Goal: Communication & Community: Answer question/provide support

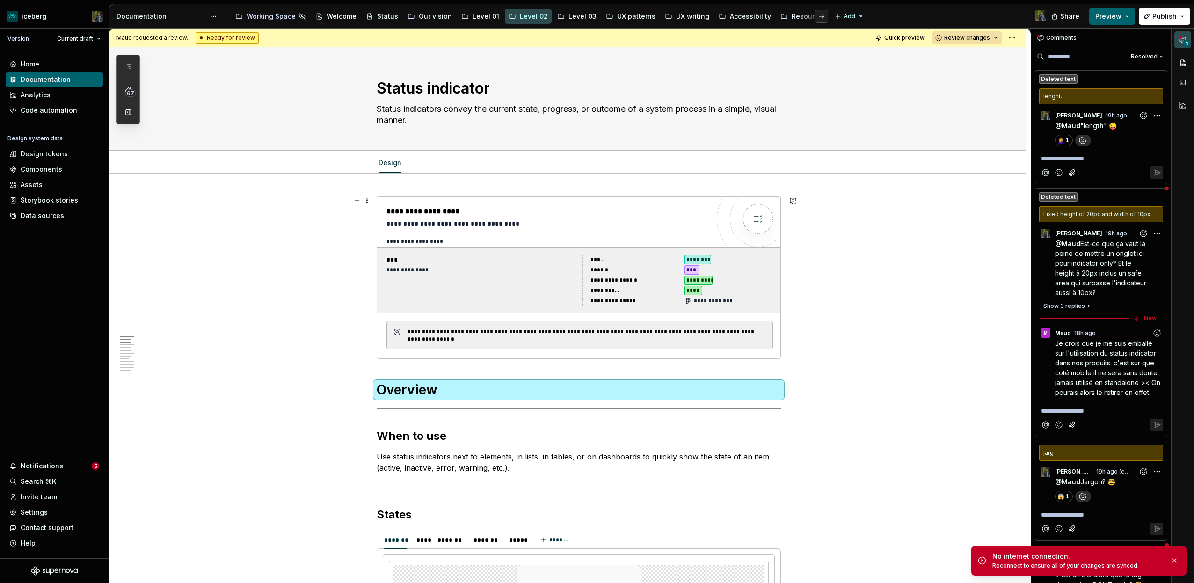
scroll to position [0, 0]
type textarea "*"
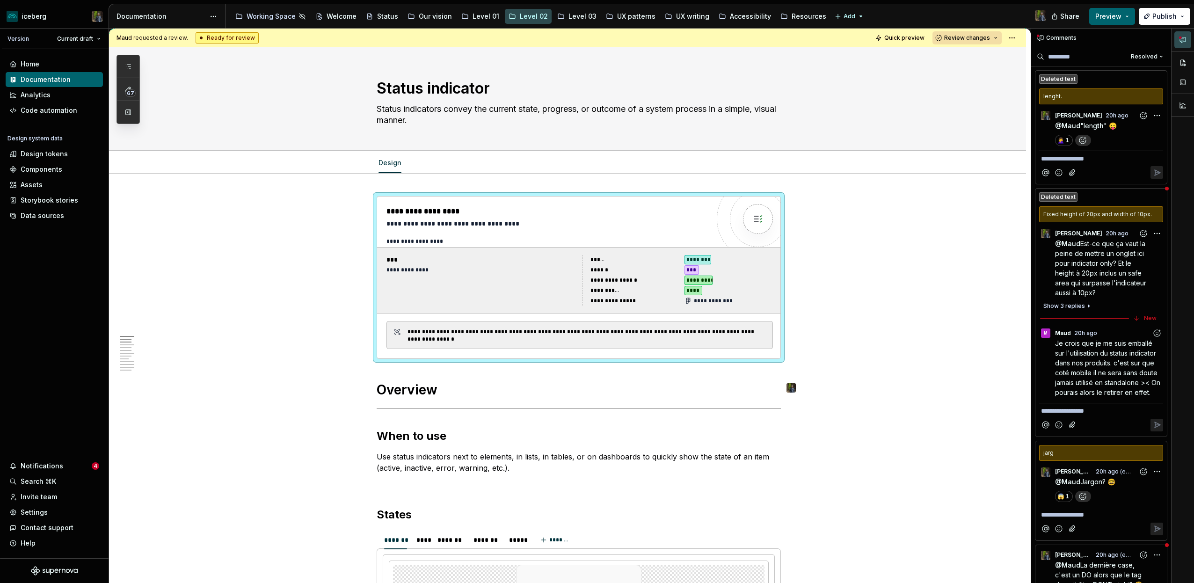
type textarea "*"
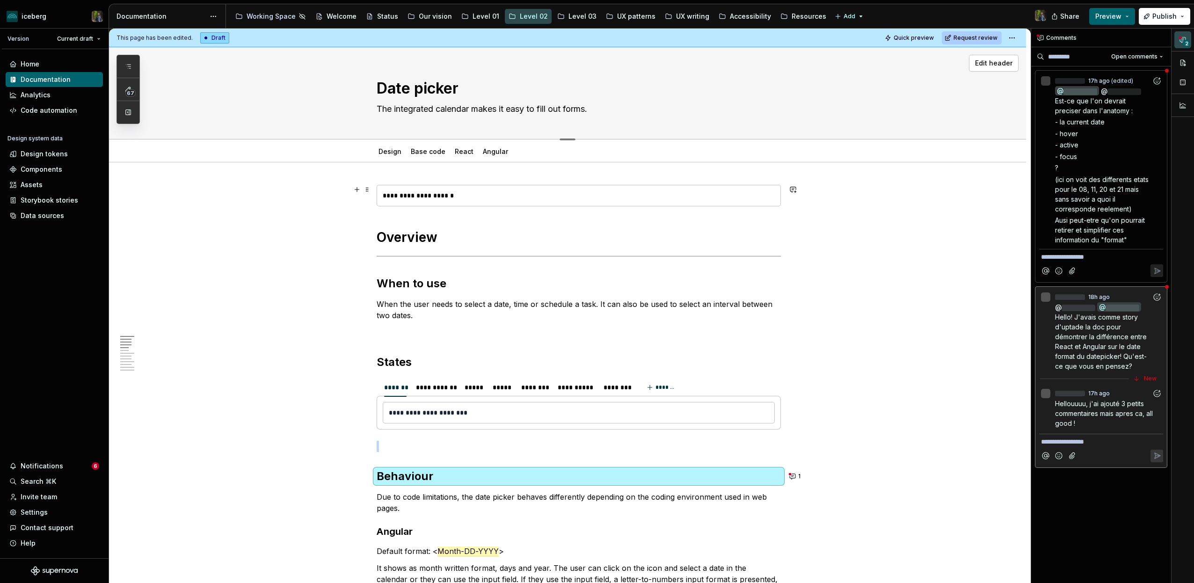
scroll to position [0, 0]
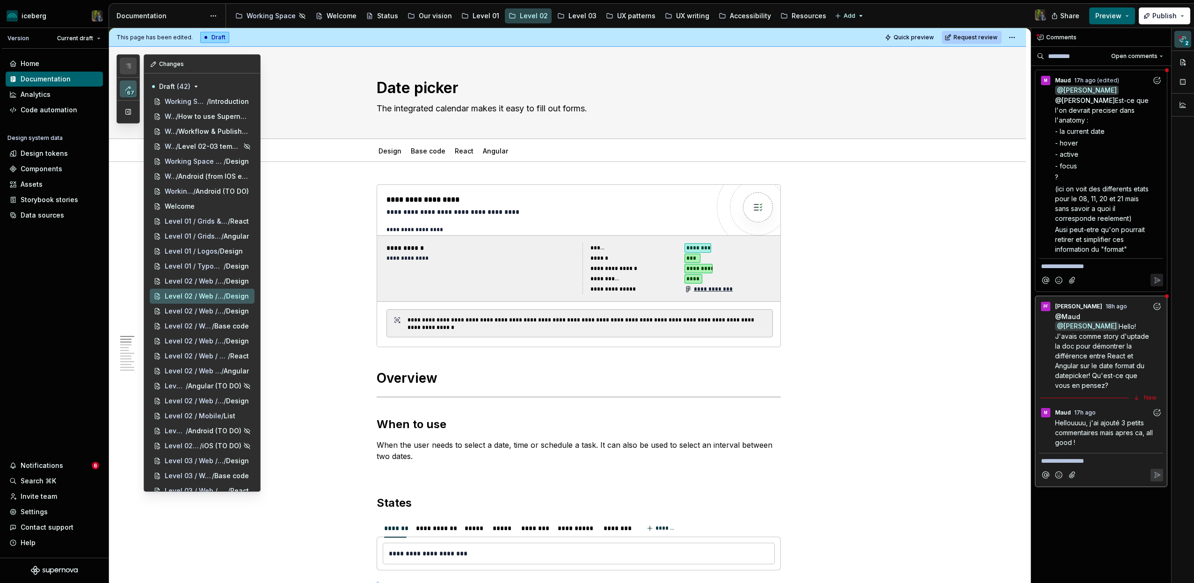
click at [129, 63] on icon "button" at bounding box center [127, 65] width 7 height 7
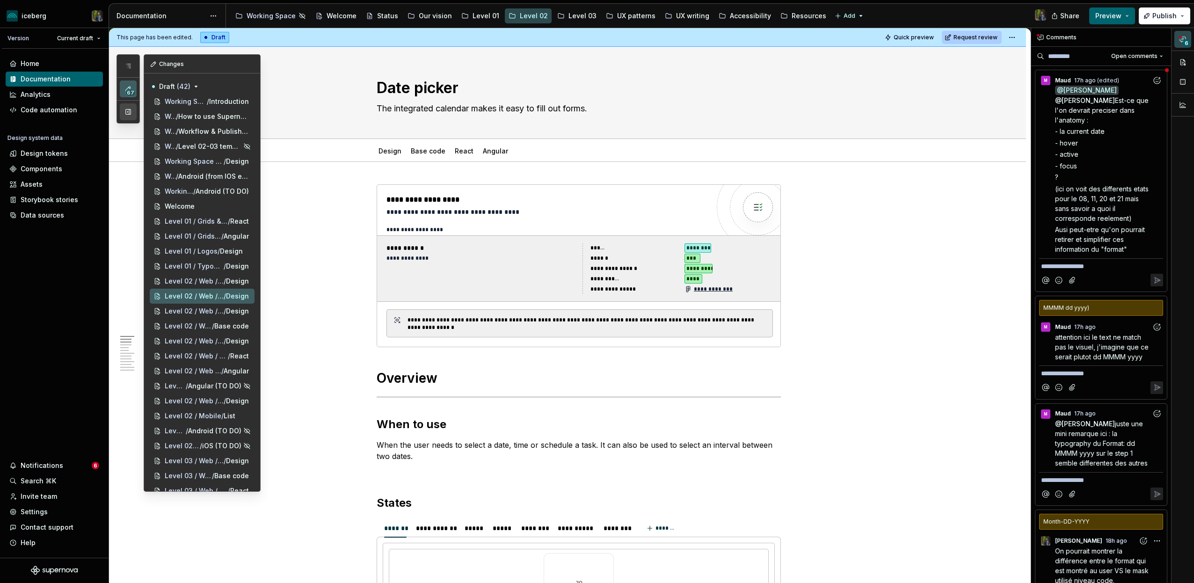
click at [130, 110] on button "button" at bounding box center [128, 111] width 17 height 17
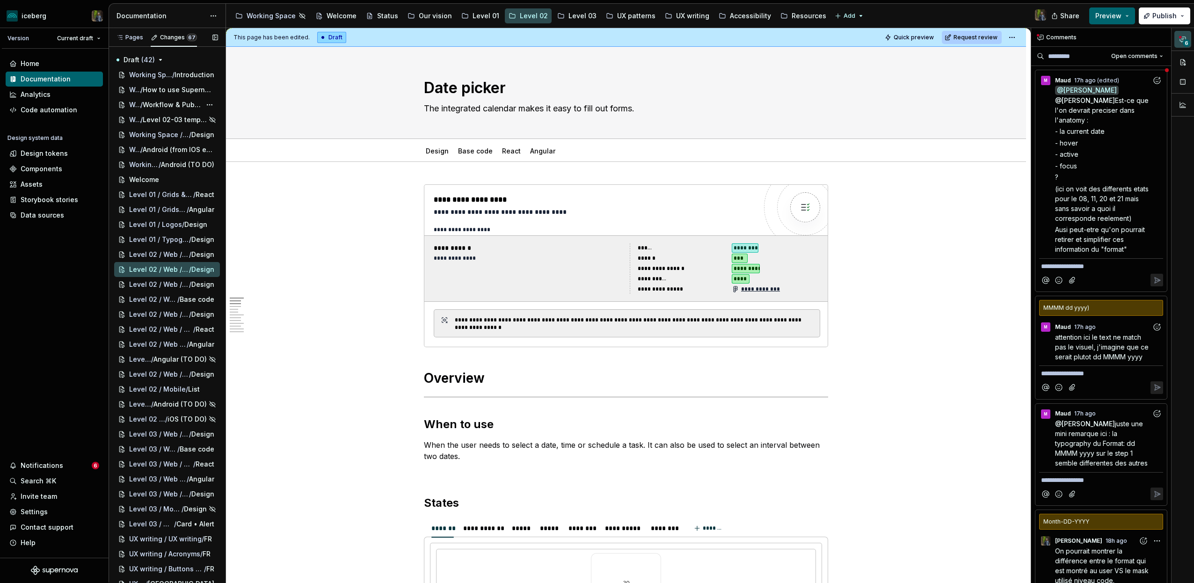
type textarea "*"
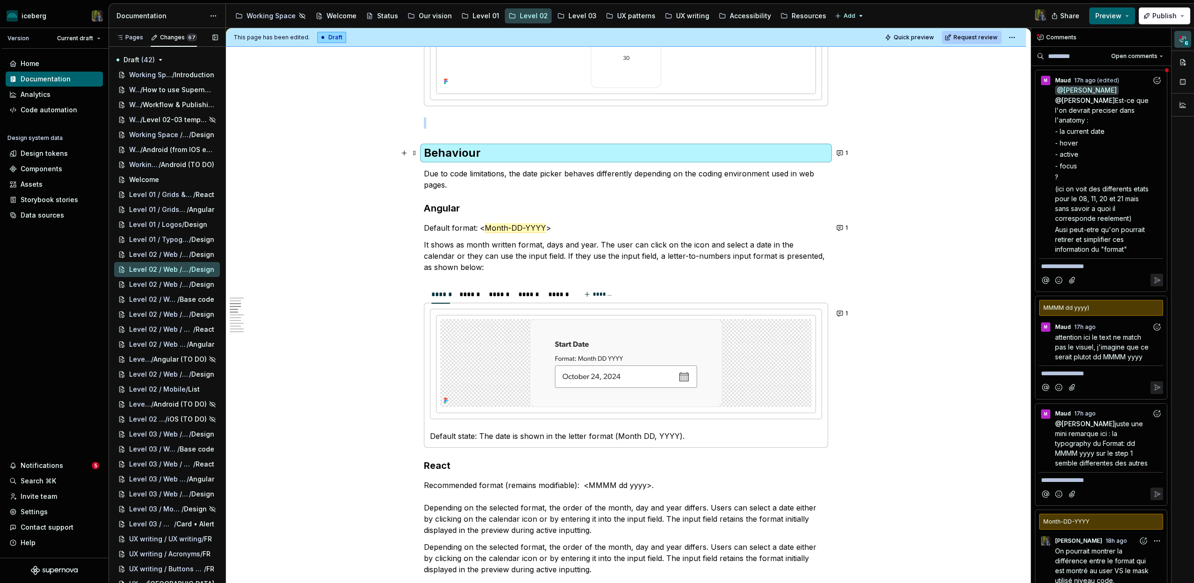
scroll to position [558, 0]
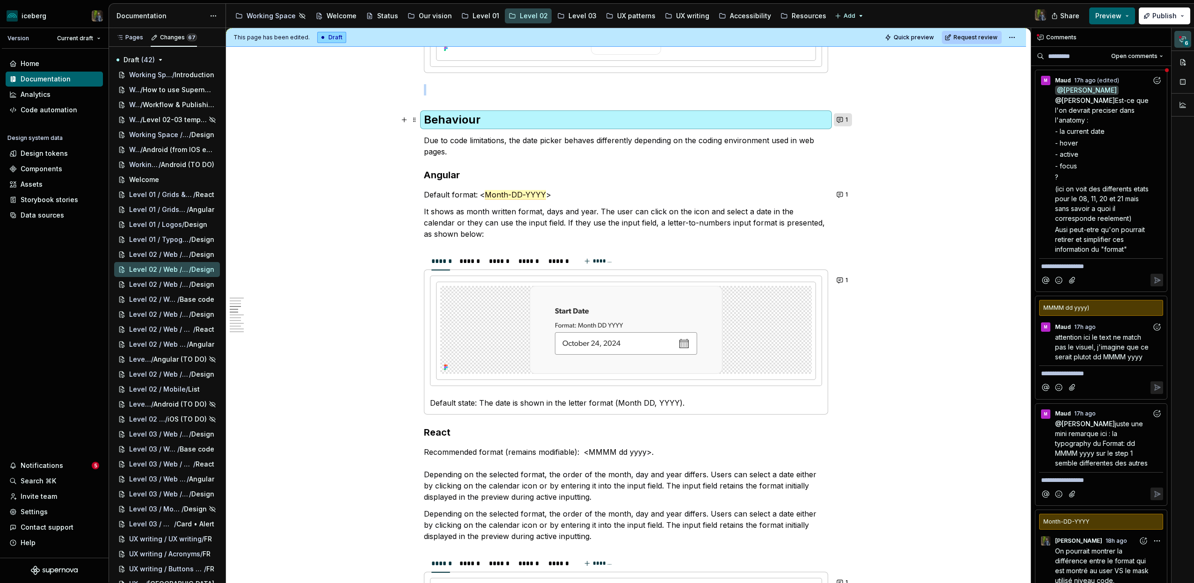
click at [847, 119] on button "1" at bounding box center [842, 119] width 18 height 13
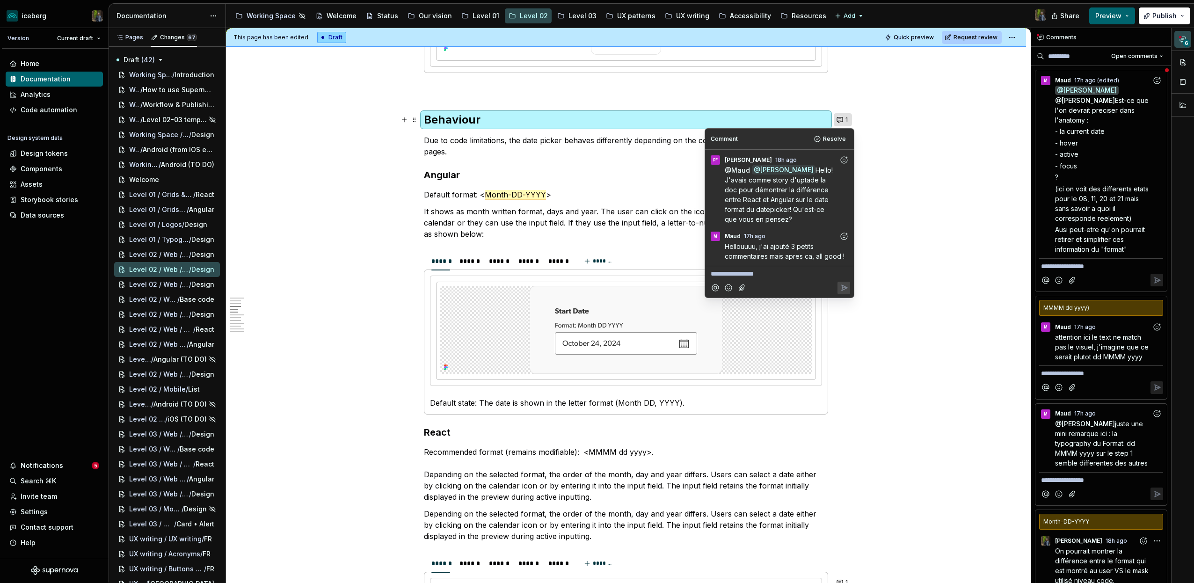
click at [847, 119] on button "1" at bounding box center [842, 119] width 18 height 13
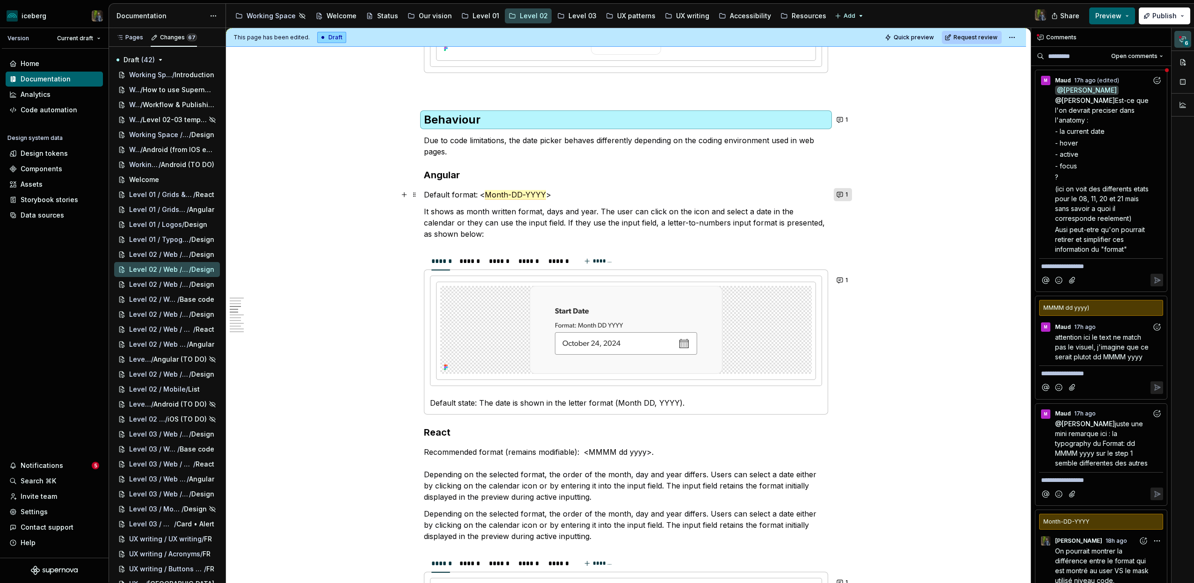
click at [845, 195] on button "1" at bounding box center [842, 194] width 18 height 13
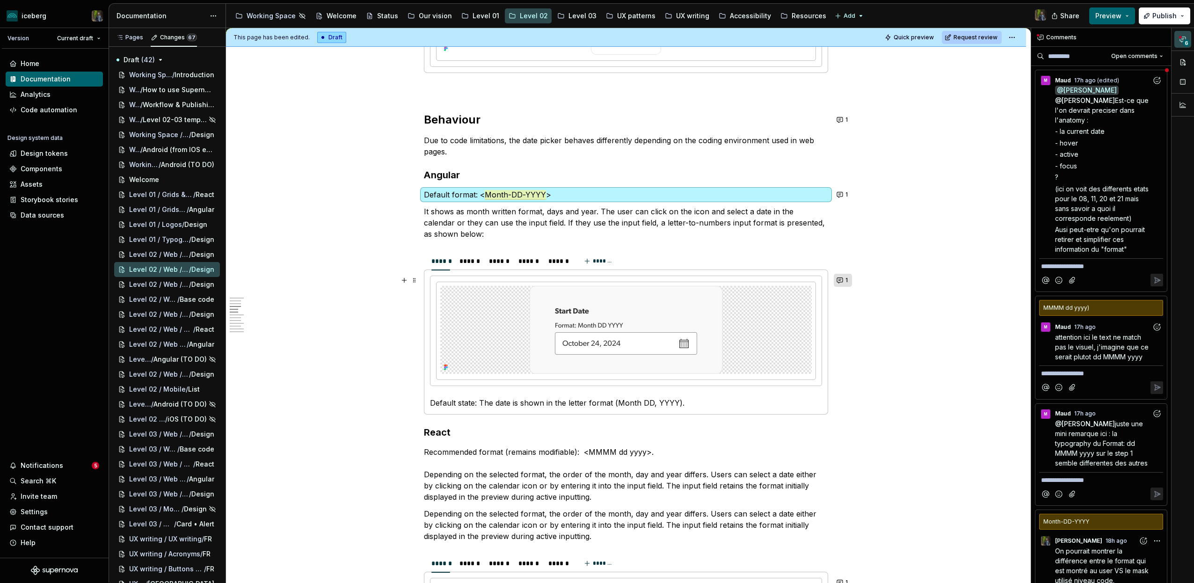
click at [844, 282] on button "1" at bounding box center [842, 280] width 18 height 13
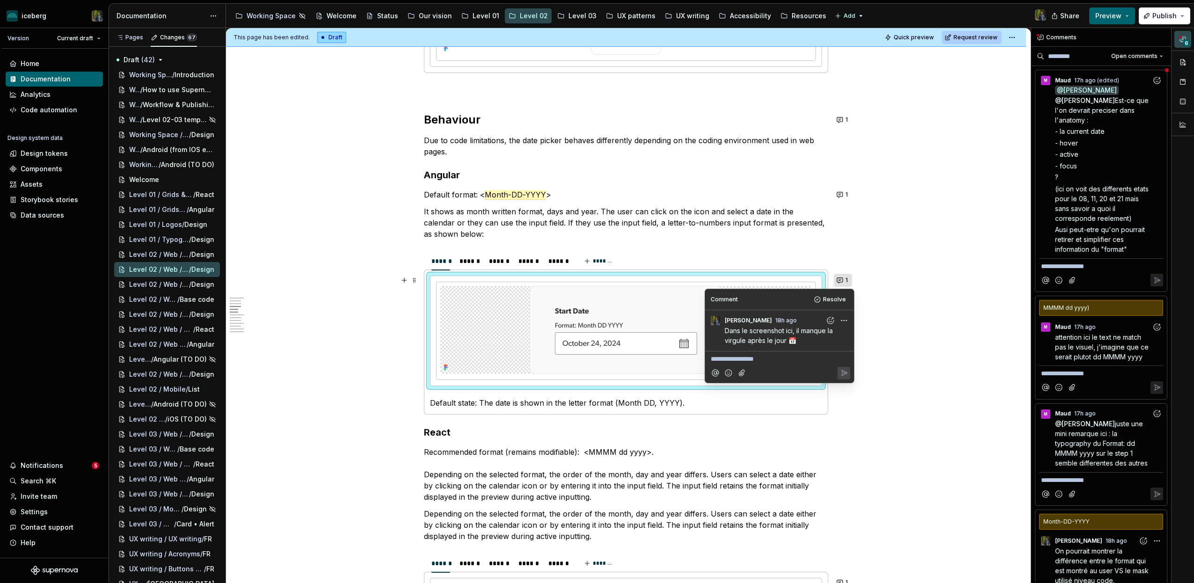
click at [844, 280] on button "1" at bounding box center [842, 280] width 18 height 13
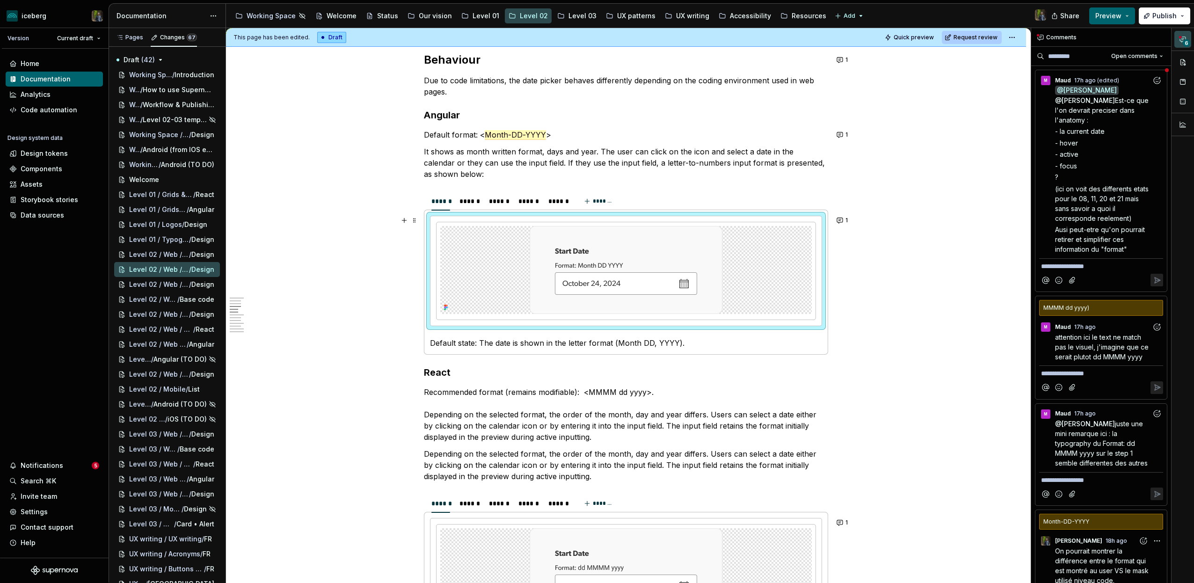
scroll to position [620, 0]
click at [845, 221] on button "1" at bounding box center [842, 217] width 18 height 13
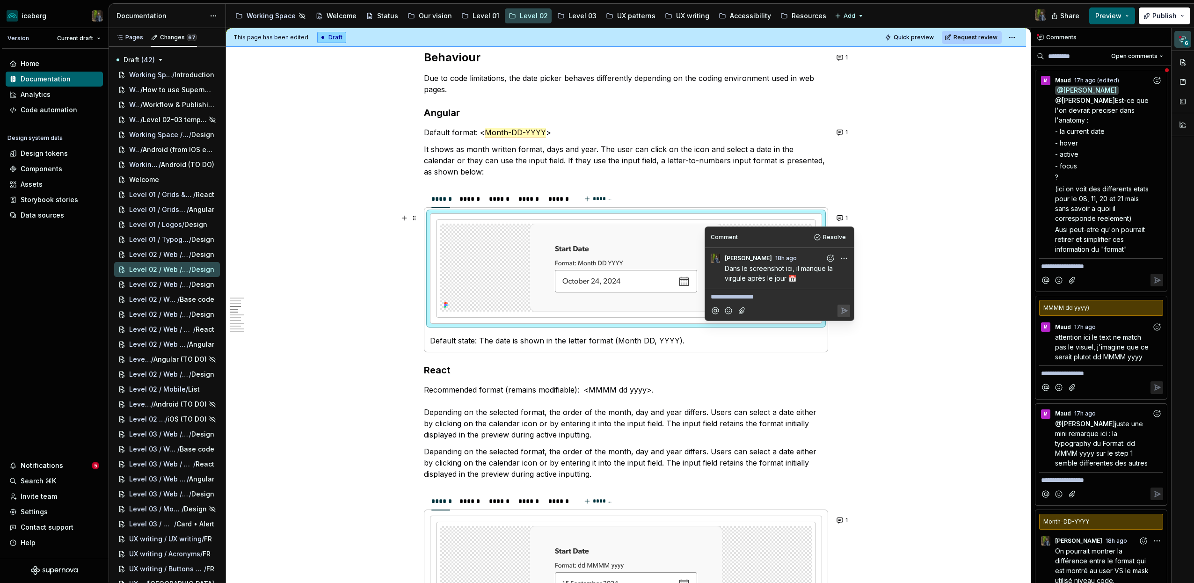
click at [842, 259] on html "iceberg Version Current draft Home Documentation Analytics Code automation Desi…" at bounding box center [597, 291] width 1194 height 583
click at [820, 274] on span "Edit comment" at bounding box center [814, 275] width 44 height 9
click at [794, 268] on span "Dans le screenshot ici, il manque la virgule après le jour 📅" at bounding box center [779, 273] width 110 height 18
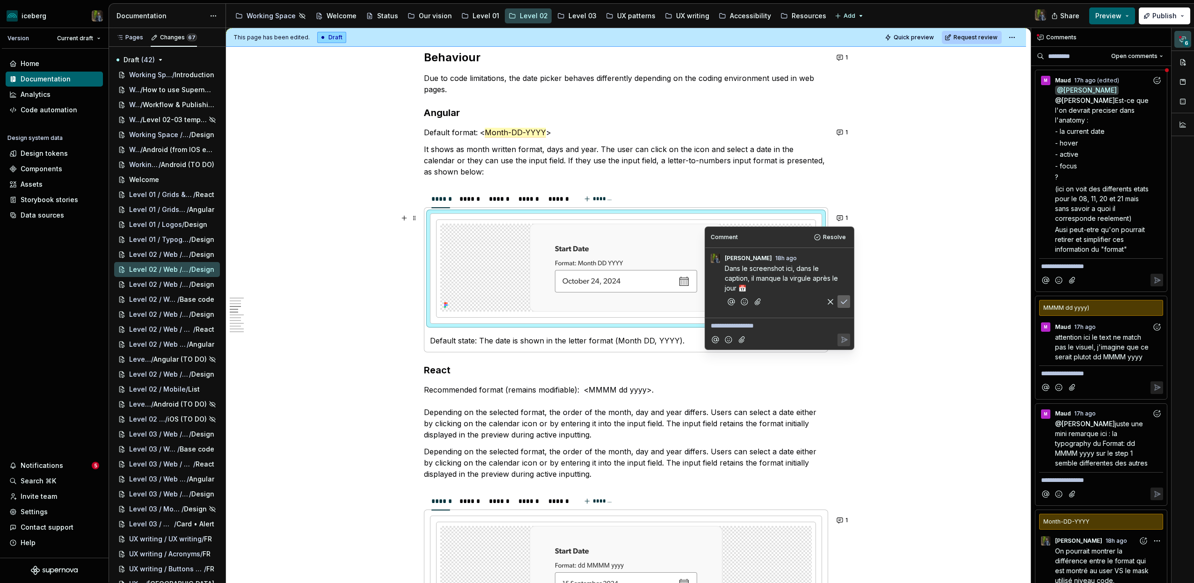
click at [845, 301] on icon "Save" at bounding box center [843, 301] width 9 height 9
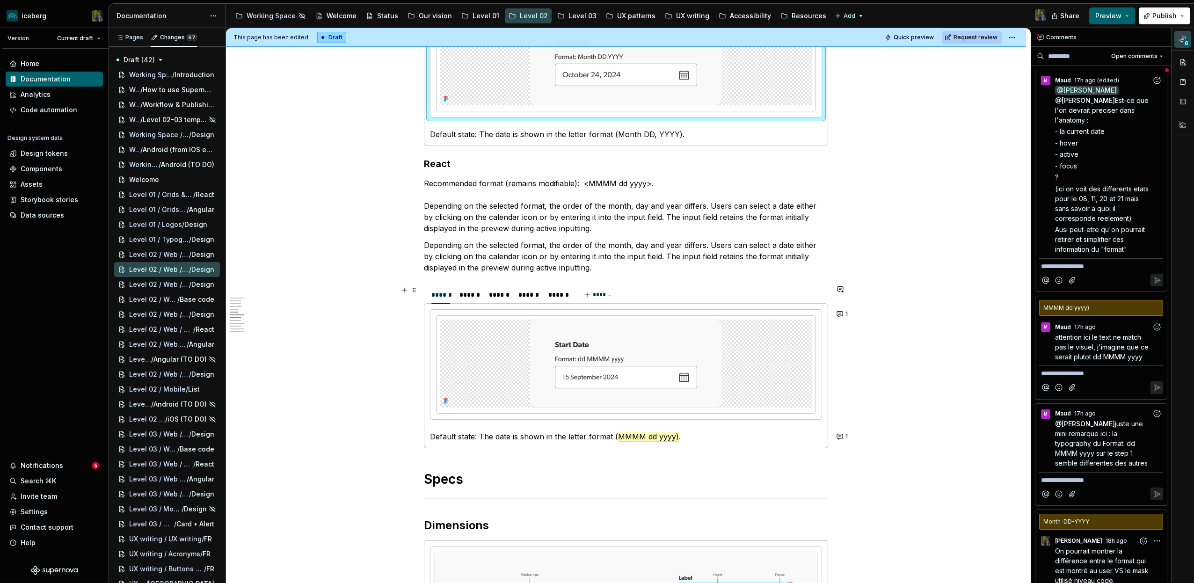
scroll to position [835, 0]
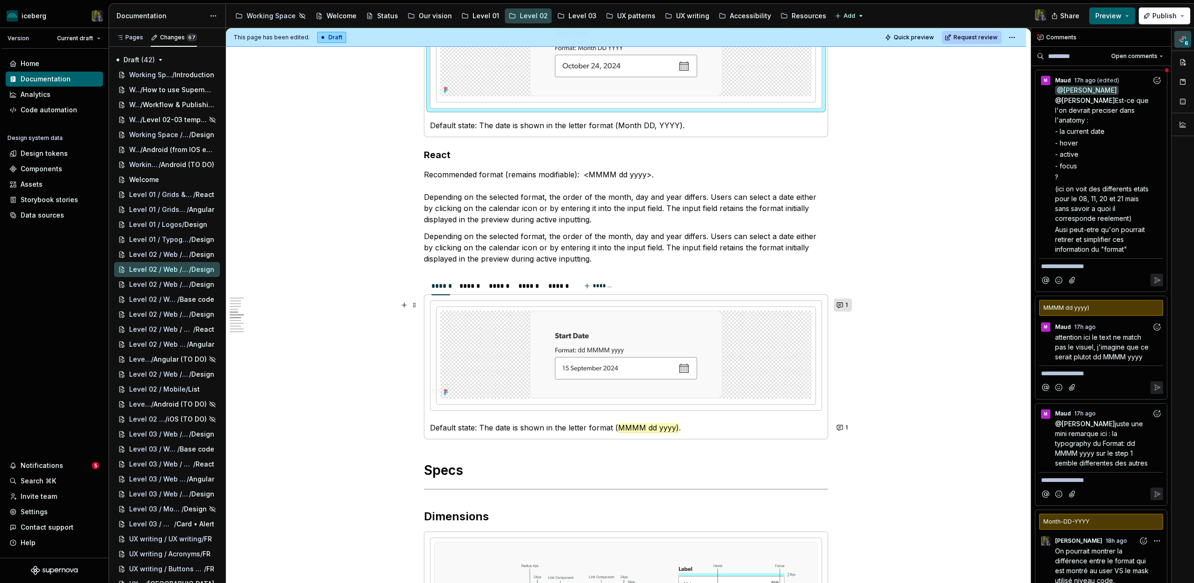
click at [845, 303] on button "1" at bounding box center [842, 304] width 18 height 13
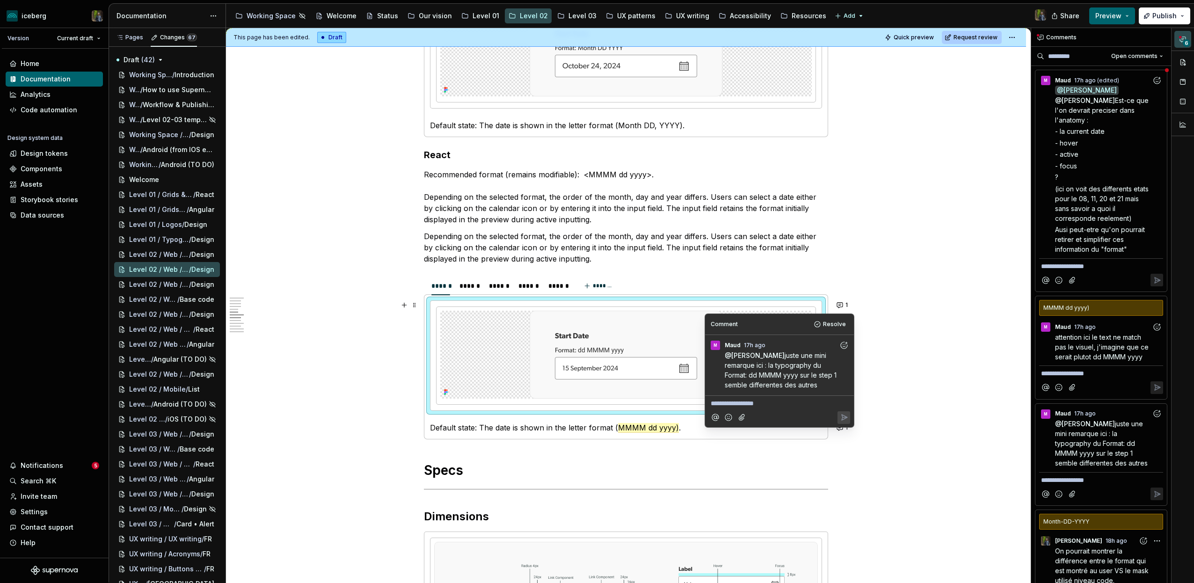
click at [844, 342] on icon "Add reaction" at bounding box center [843, 344] width 9 height 9
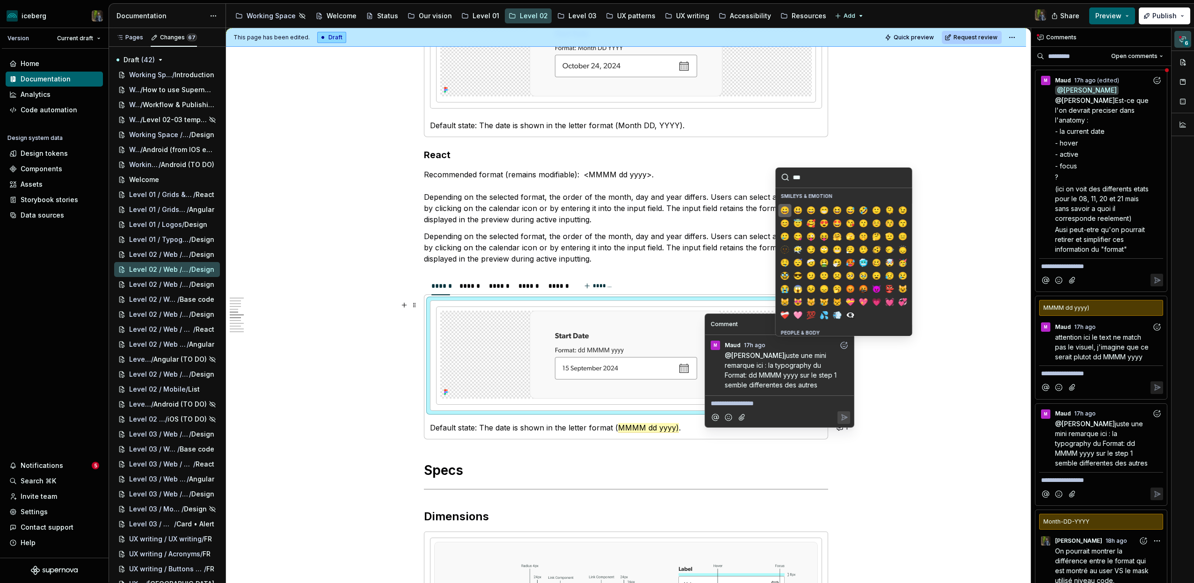
type input "****"
type textarea "*"
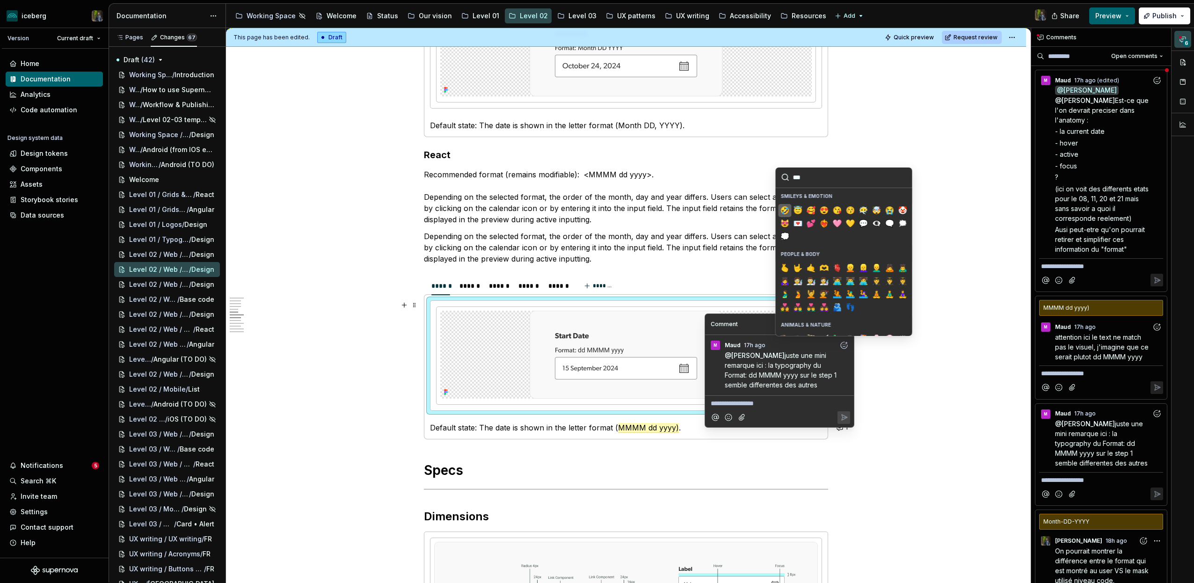
type input "****"
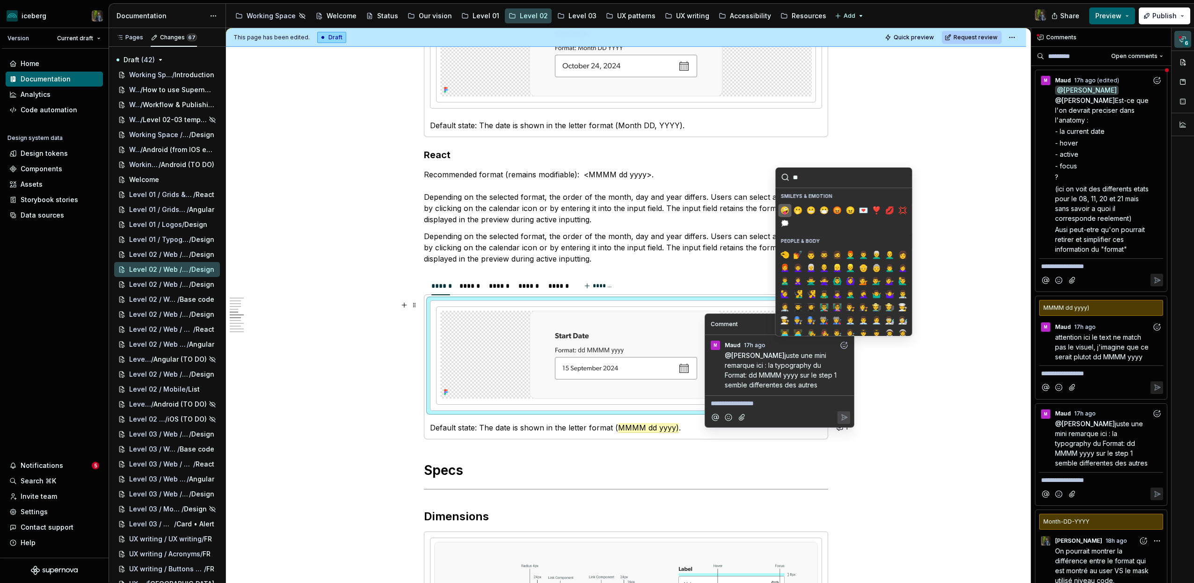
type input "***"
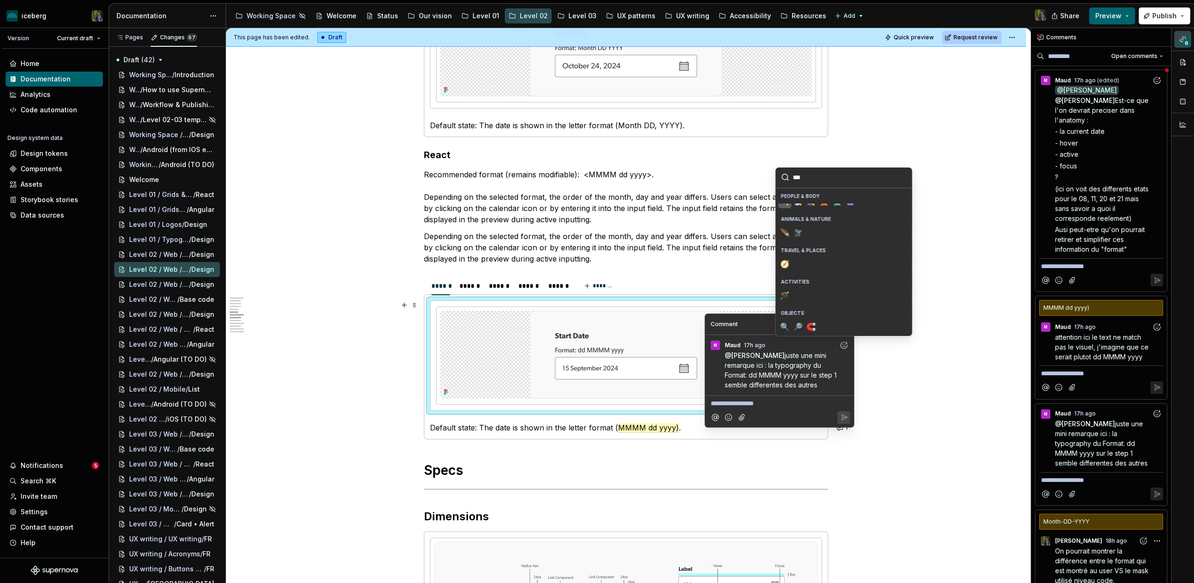
scroll to position [4, 0]
click at [787, 329] on span "🔍️" at bounding box center [784, 331] width 7 height 9
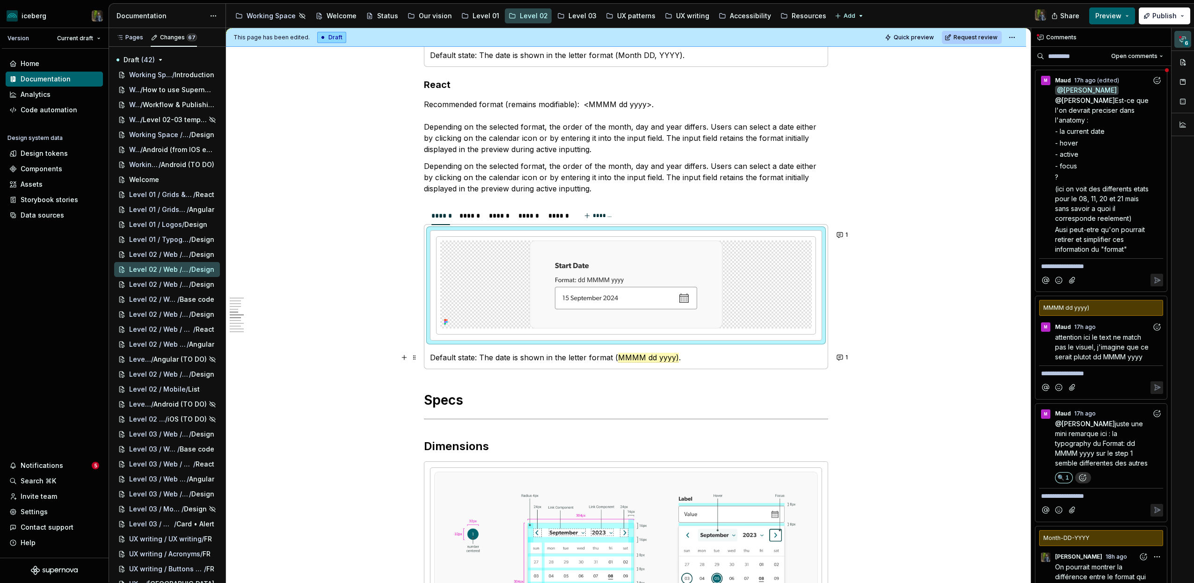
scroll to position [921, 0]
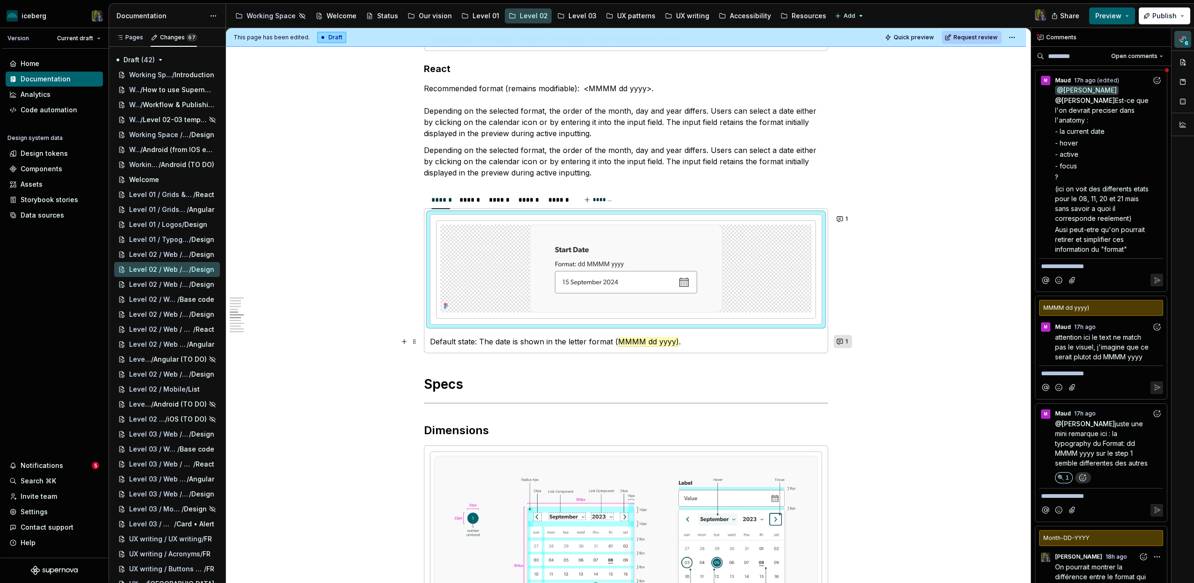
click at [846, 340] on button "1" at bounding box center [842, 341] width 18 height 13
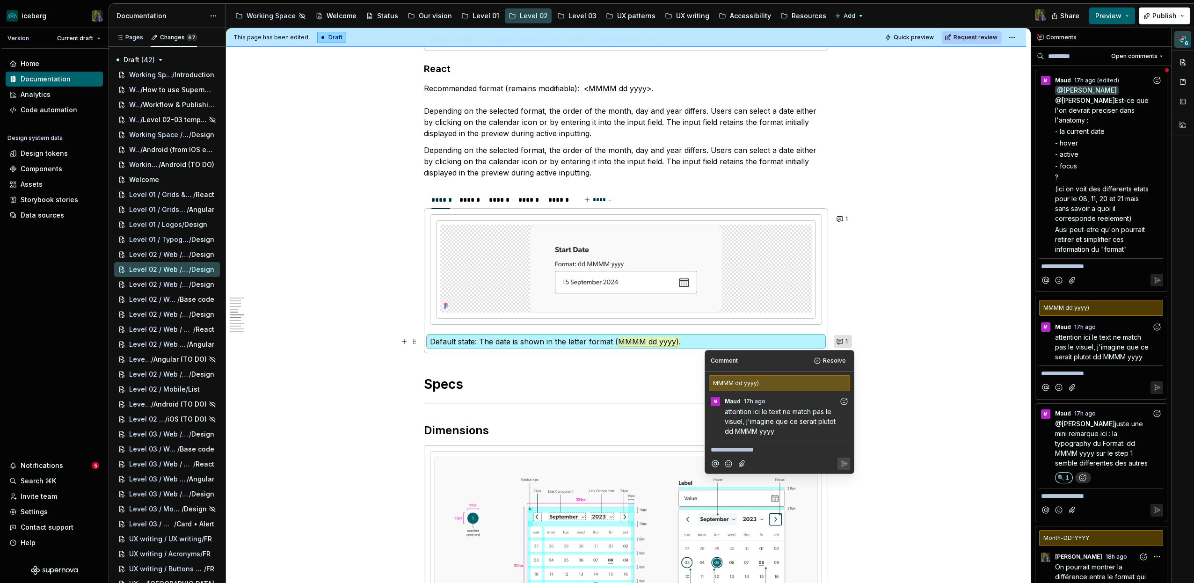
click at [846, 340] on button "1" at bounding box center [842, 341] width 18 height 13
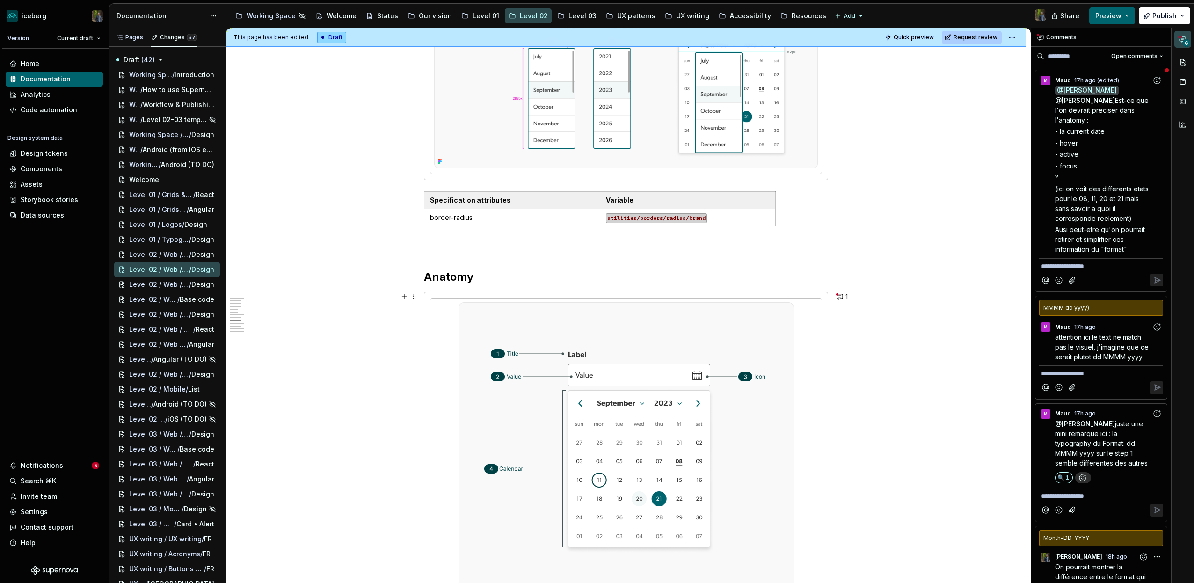
scroll to position [1611, 0]
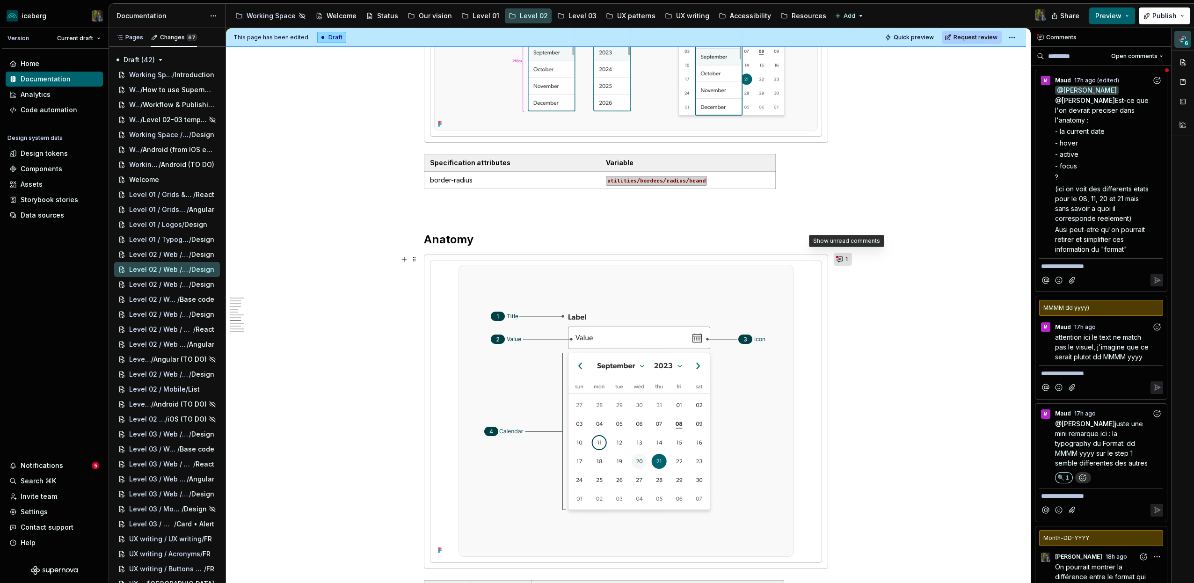
click at [847, 256] on span "1" at bounding box center [846, 258] width 2 height 7
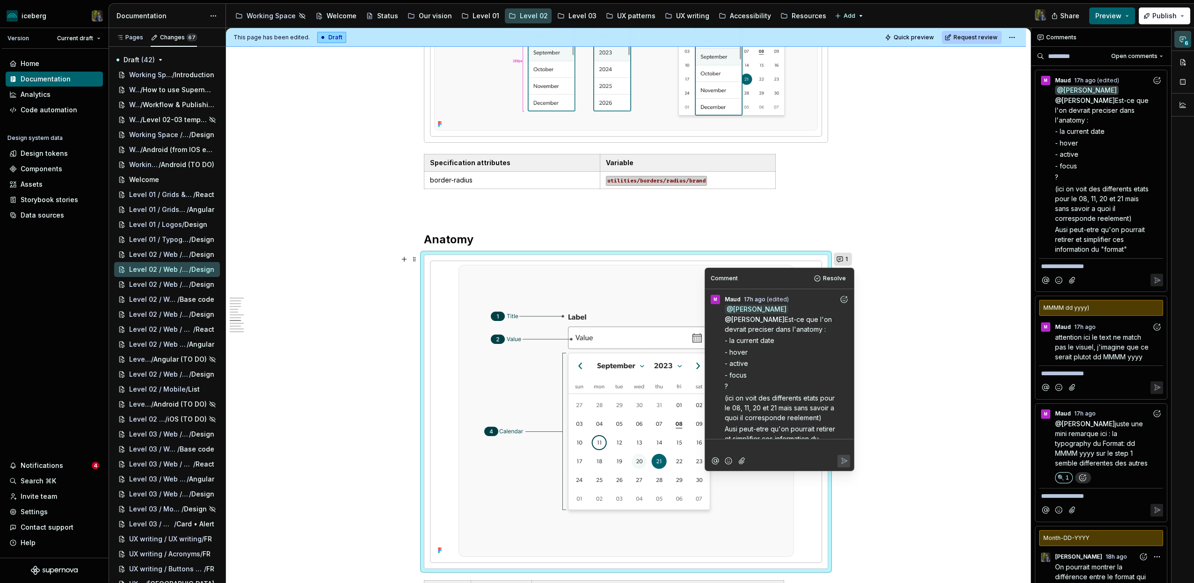
scroll to position [20, 0]
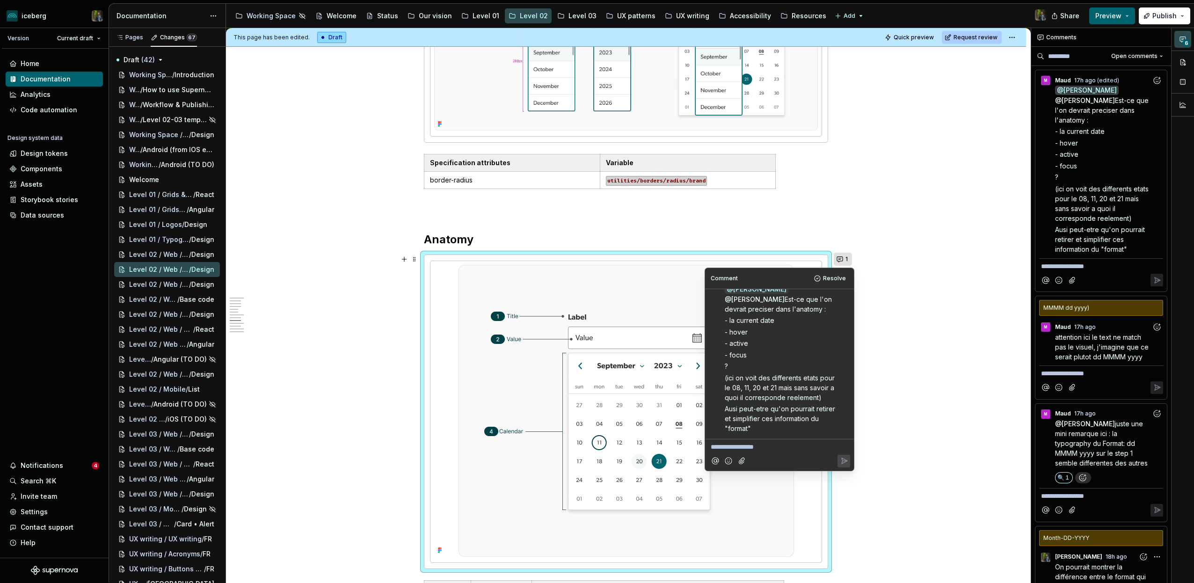
type textarea "*"
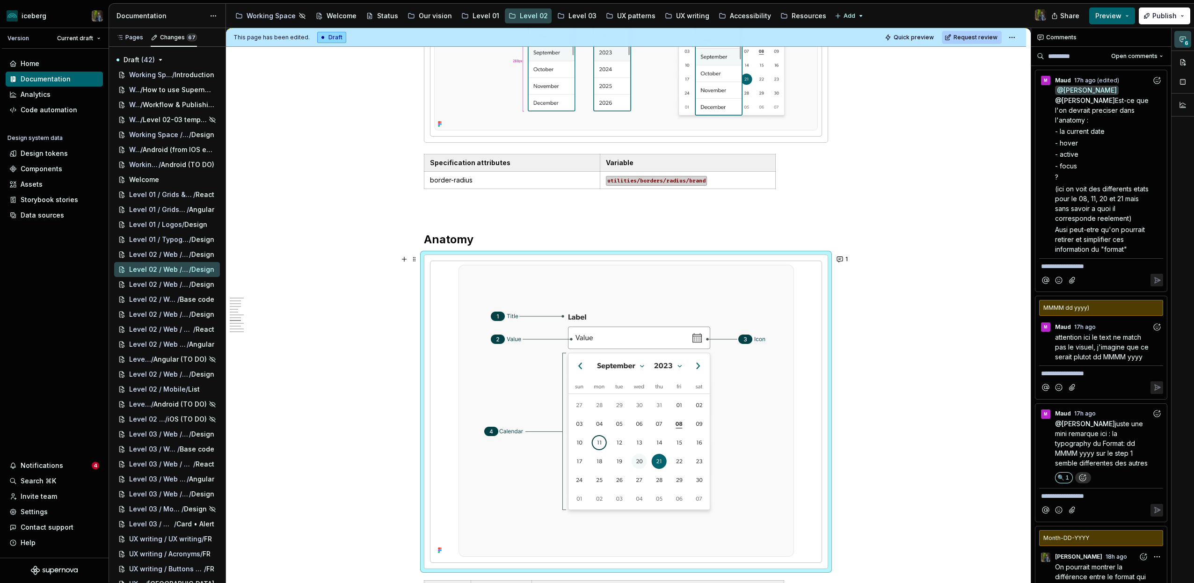
click at [870, 357] on div "**********" at bounding box center [626, 66] width 800 height 3031
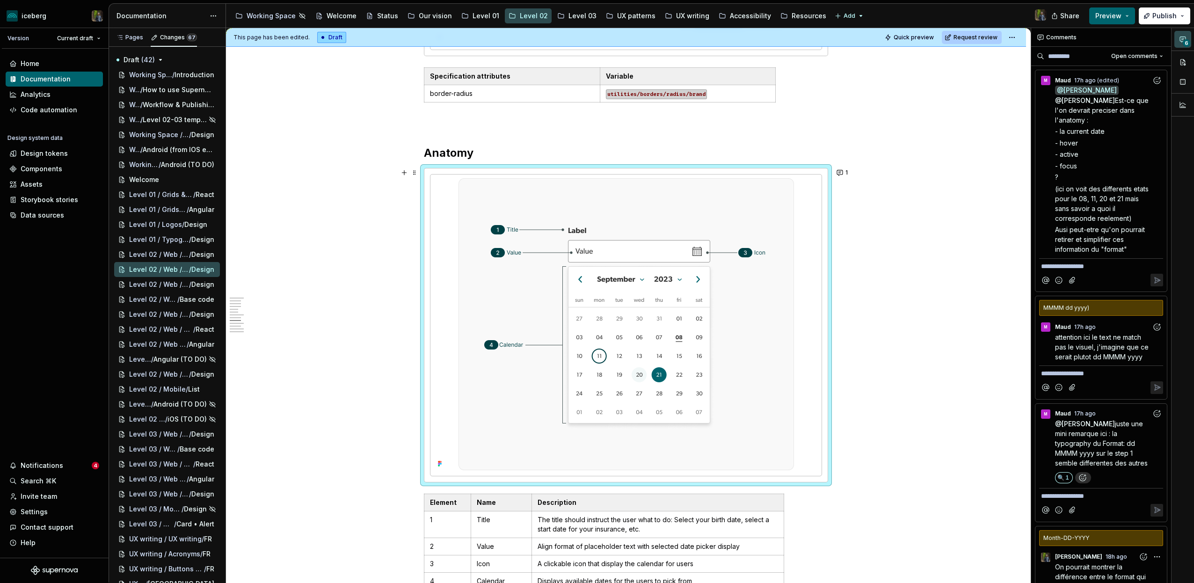
scroll to position [1705, 0]
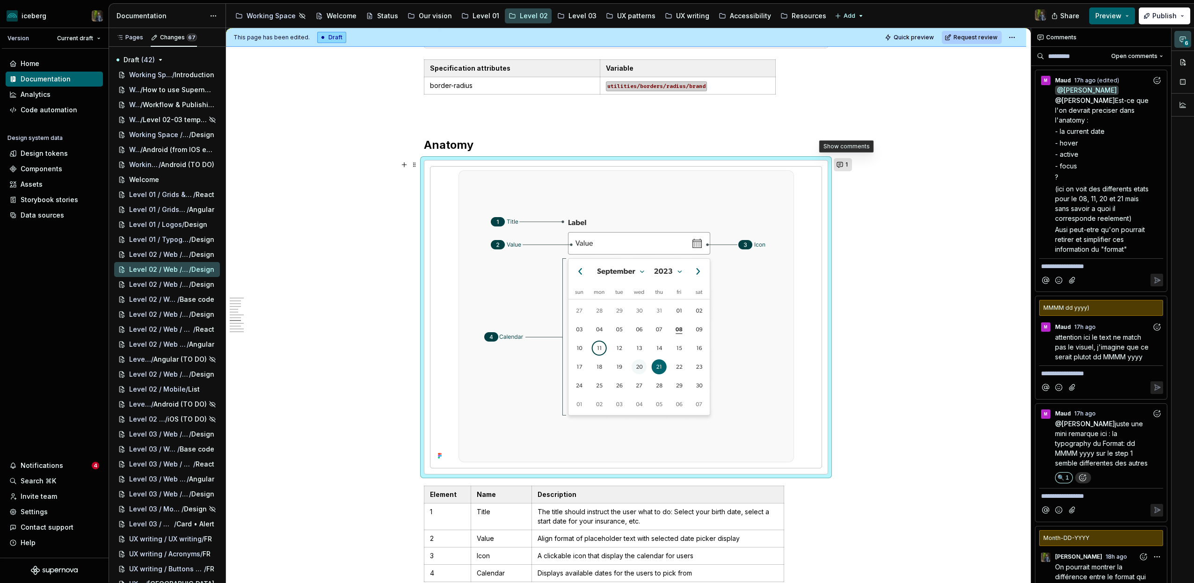
click at [845, 164] on button "1" at bounding box center [842, 164] width 18 height 13
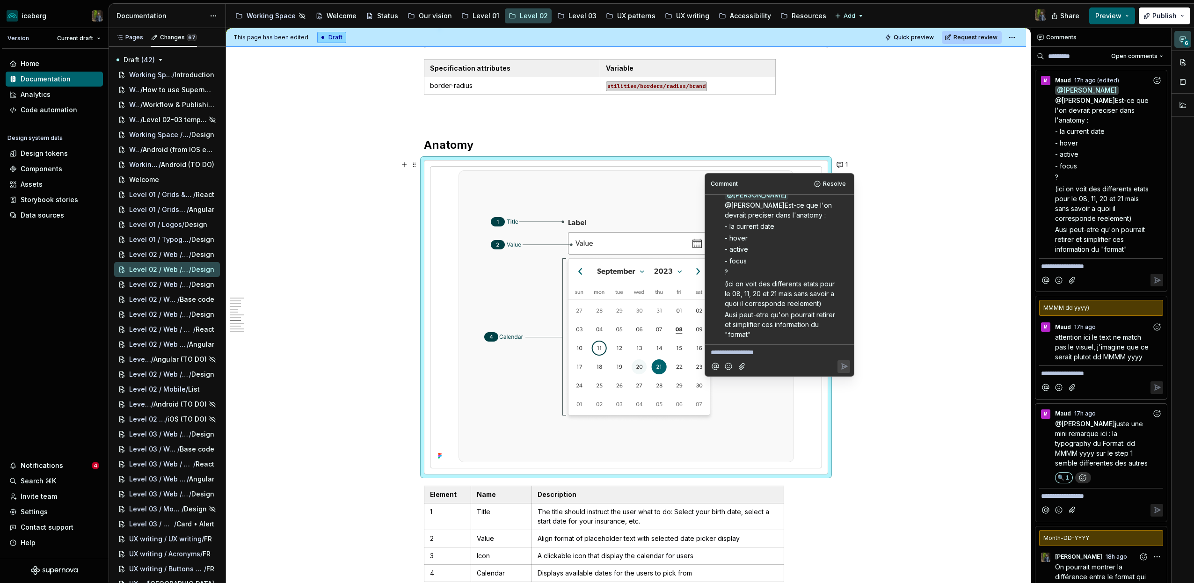
scroll to position [20, 0]
click at [757, 351] on p "**********" at bounding box center [779, 353] width 138 height 10
click at [762, 351] on p "**********" at bounding box center [779, 353] width 138 height 10
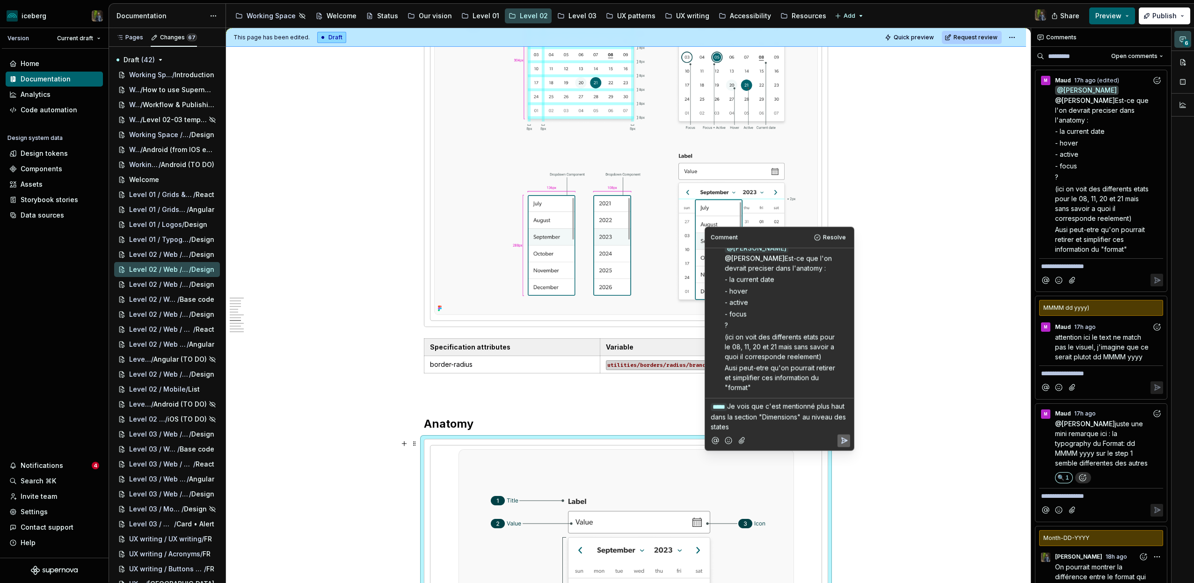
scroll to position [1435, 0]
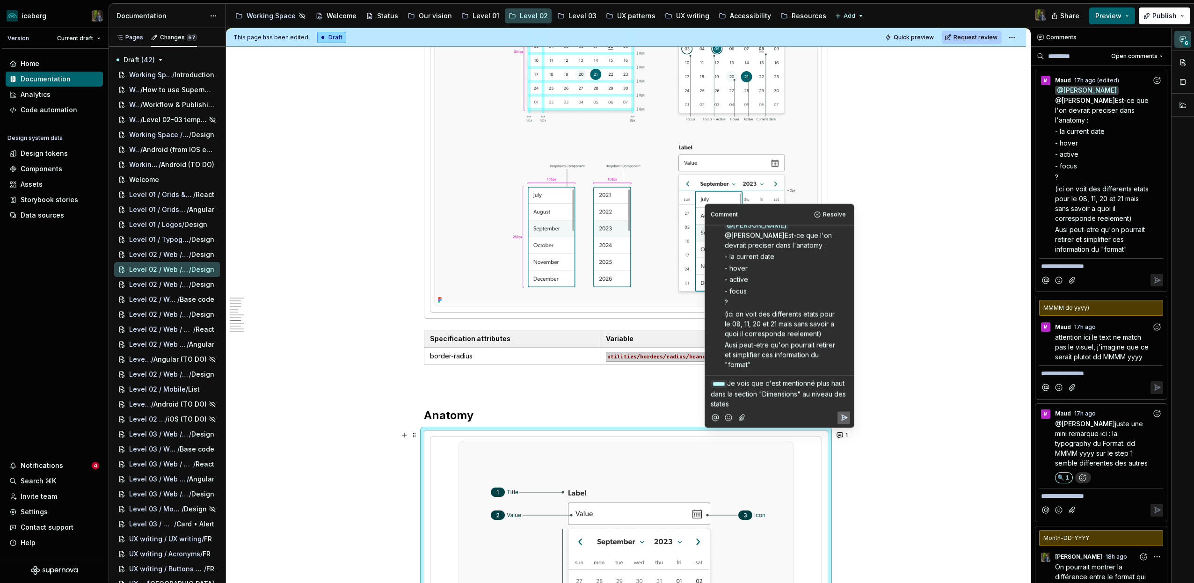
click at [780, 401] on p "﻿ * **** ﻿ Je vois que c'est mentionné plus haut dans la section "Dimensions" a…" at bounding box center [779, 393] width 138 height 30
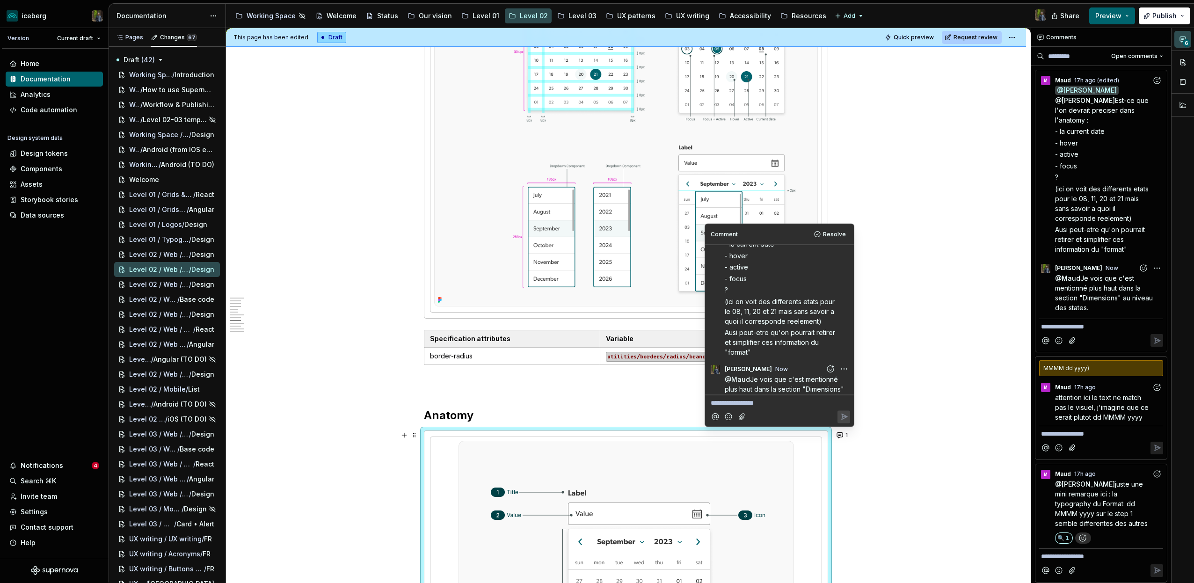
scroll to position [66, 0]
click at [885, 217] on div "**********" at bounding box center [626, 242] width 800 height 3031
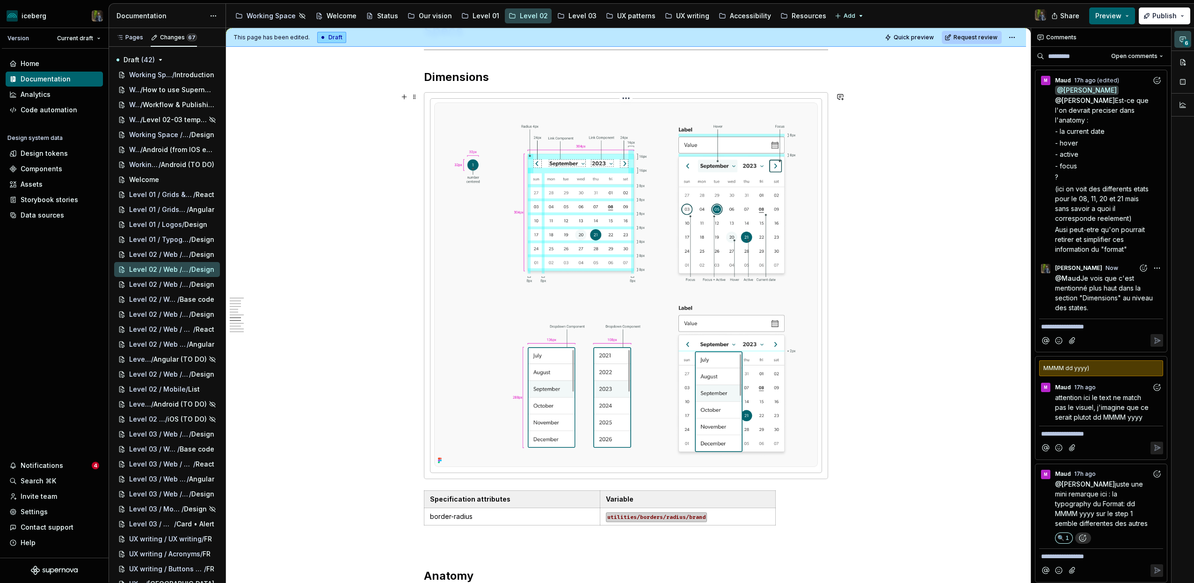
scroll to position [1267, 0]
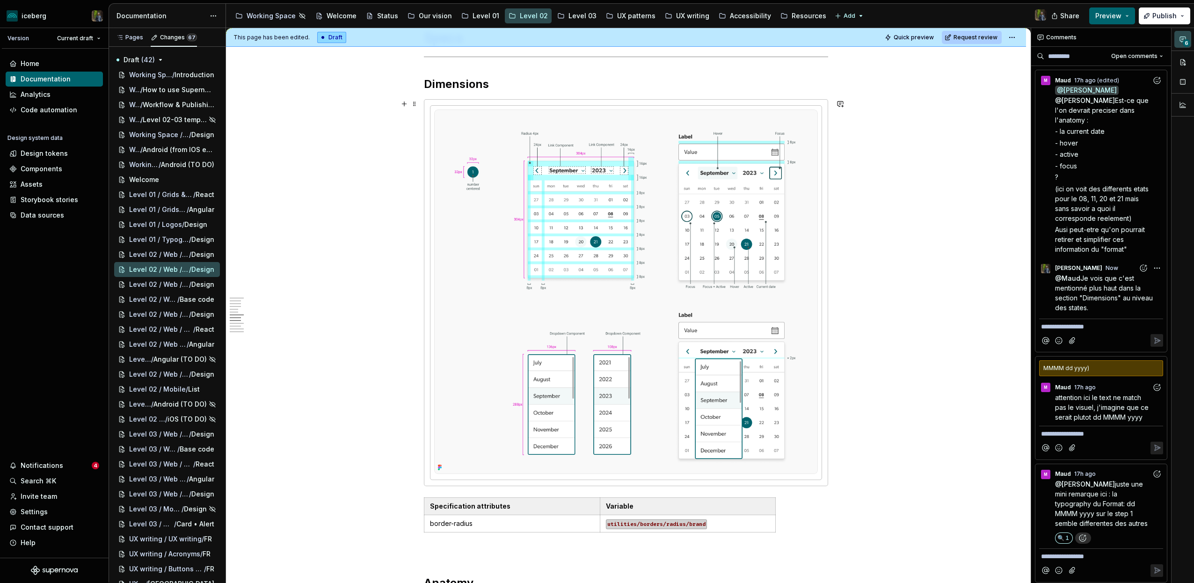
click at [843, 105] on button "button" at bounding box center [839, 103] width 13 height 13
click at [721, 133] on icon "Add emoji" at bounding box center [722, 134] width 9 height 9
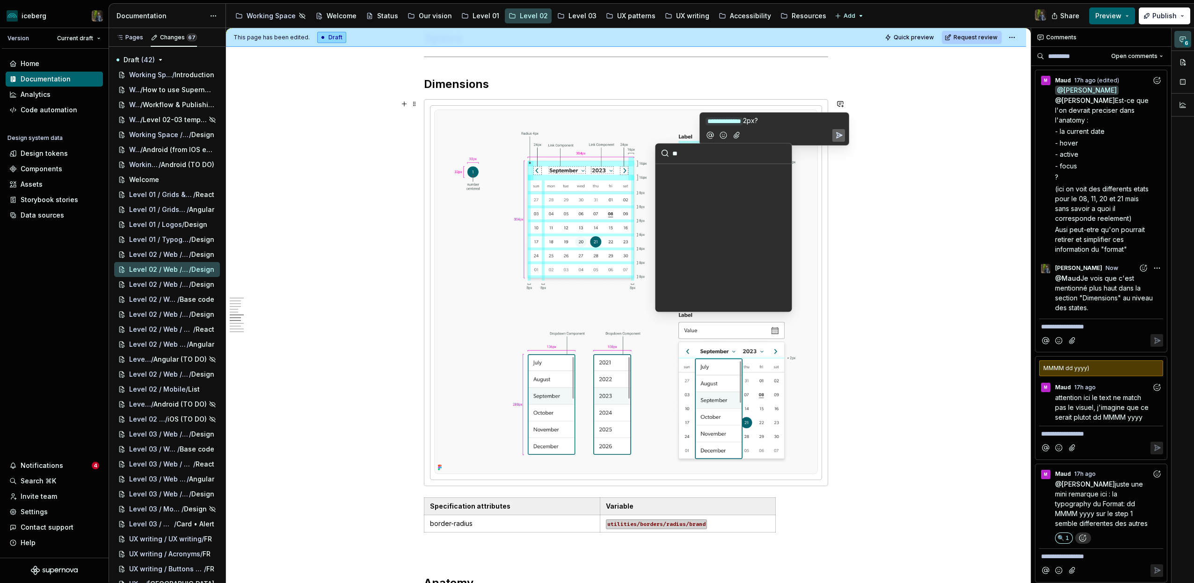
type input "*"
click at [661, 245] on span "👀" at bounding box center [664, 243] width 7 height 9
type input "***"
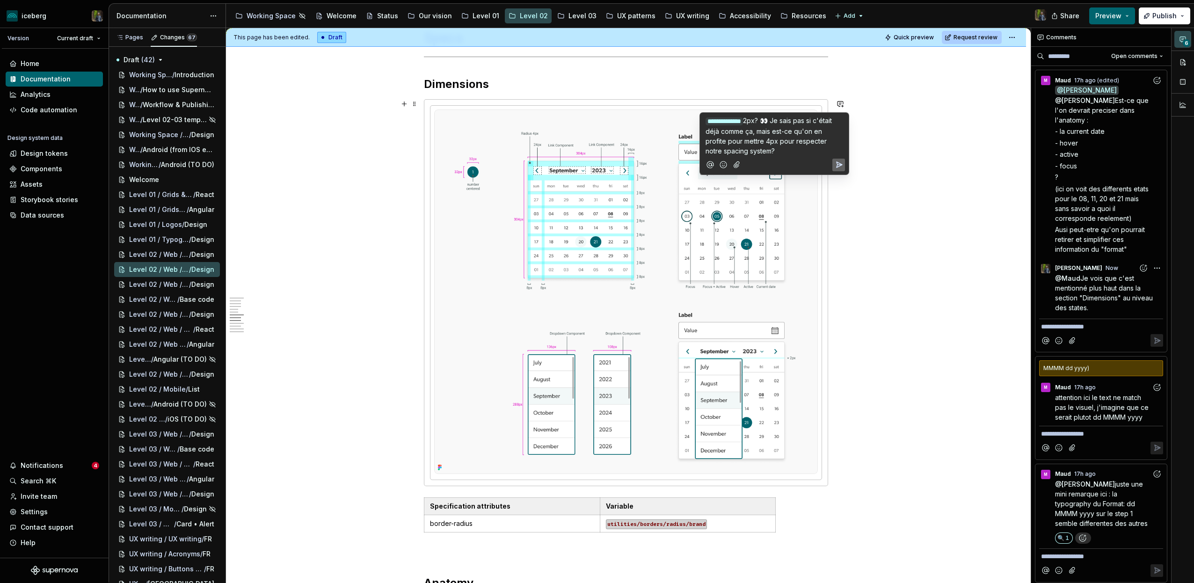
click at [724, 163] on icon "Add emoji" at bounding box center [722, 164] width 9 height 9
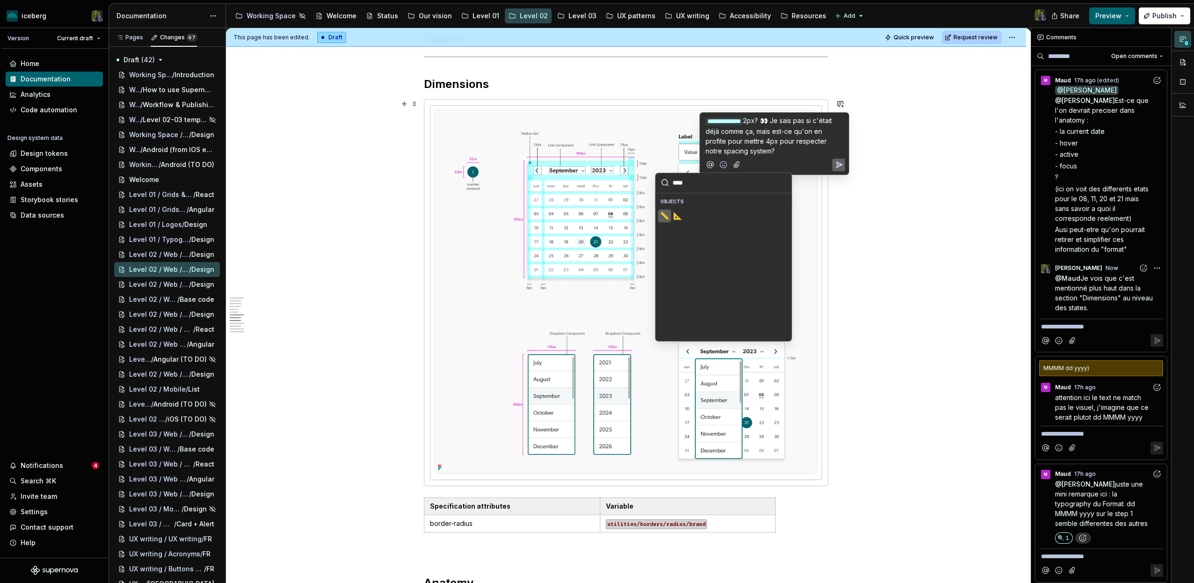
type input "****"
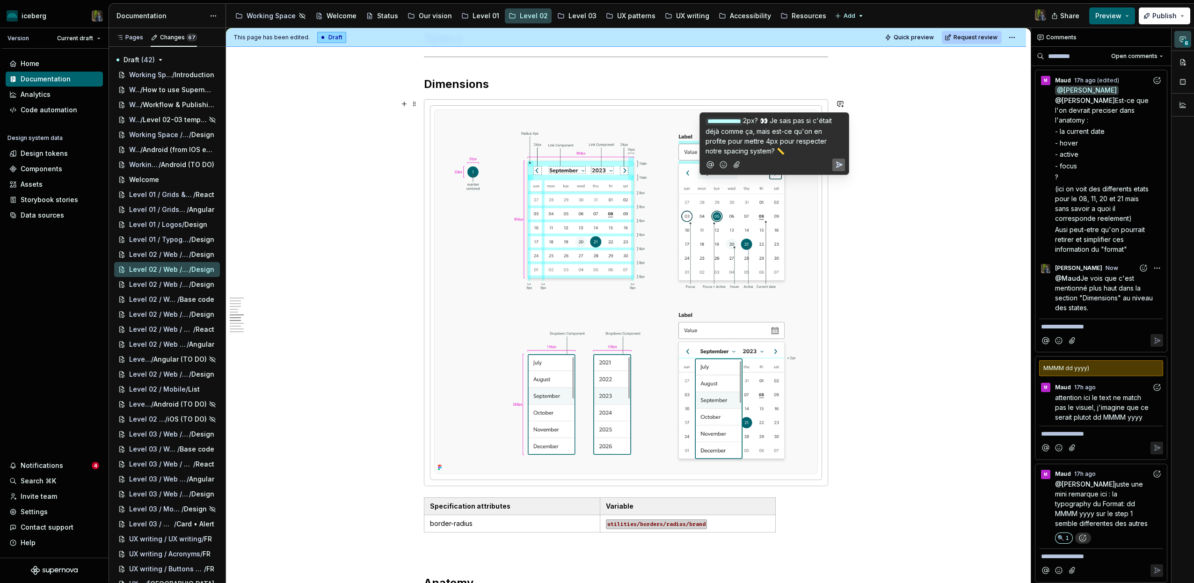
click at [842, 160] on icon "Send" at bounding box center [838, 164] width 9 height 9
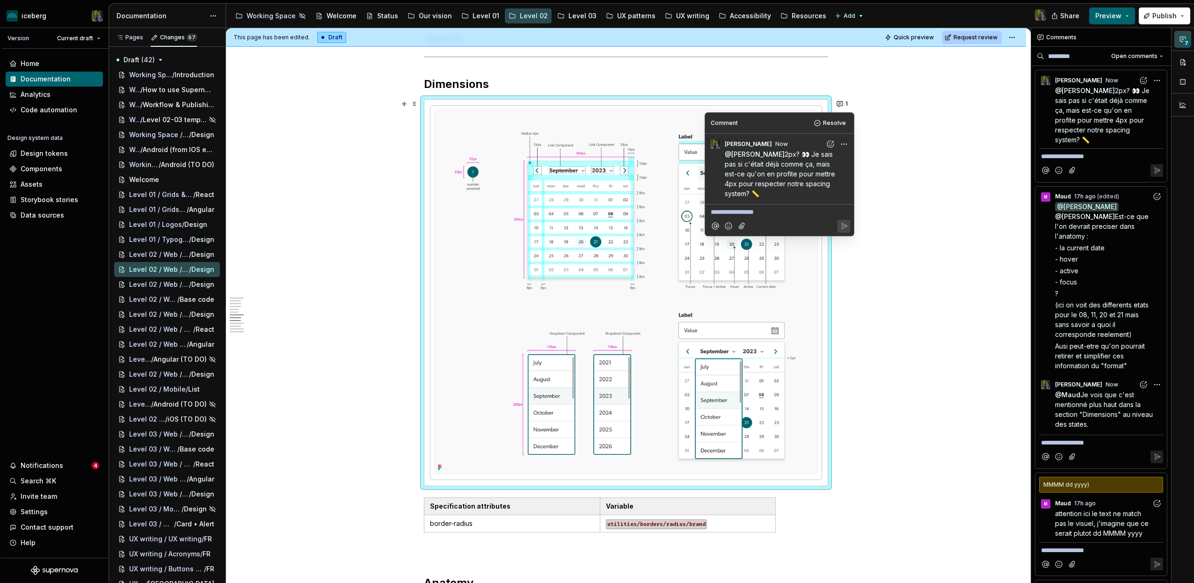
click at [844, 142] on html "iceberg Version Current draft Home Documentation Analytics Code automation Desi…" at bounding box center [597, 291] width 1194 height 583
click at [828, 159] on span "Edit comment" at bounding box center [814, 161] width 44 height 9
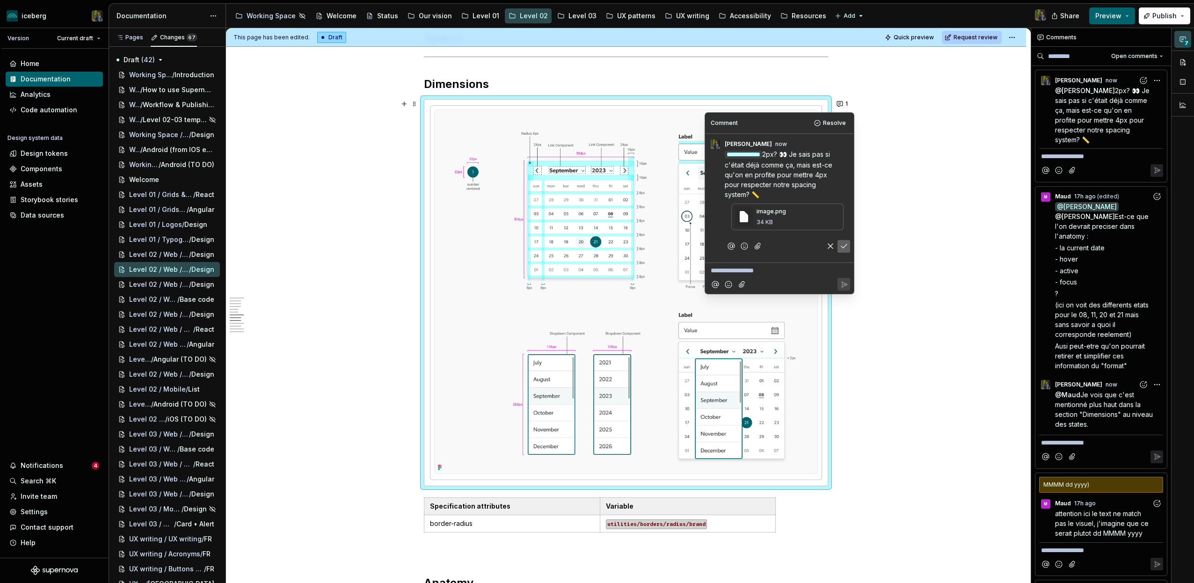
click at [842, 244] on icon "Save" at bounding box center [843, 245] width 9 height 9
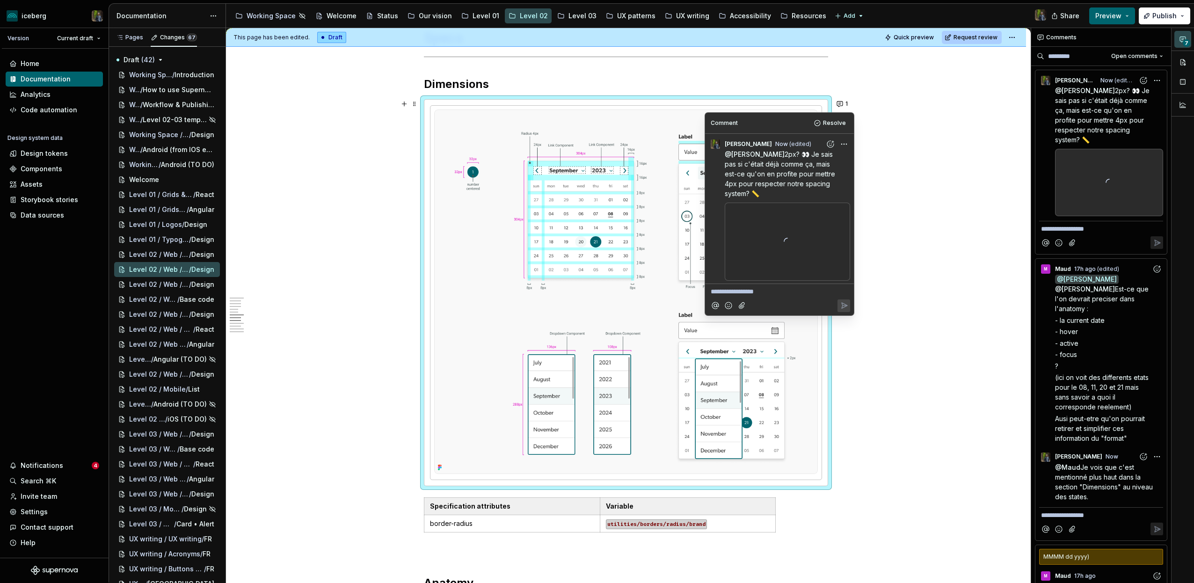
scroll to position [4, 0]
click at [792, 234] on icon at bounding box center [787, 238] width 14 height 14
click at [809, 246] on div at bounding box center [786, 238] width 125 height 79
click at [907, 152] on div "**********" at bounding box center [626, 410] width 800 height 3032
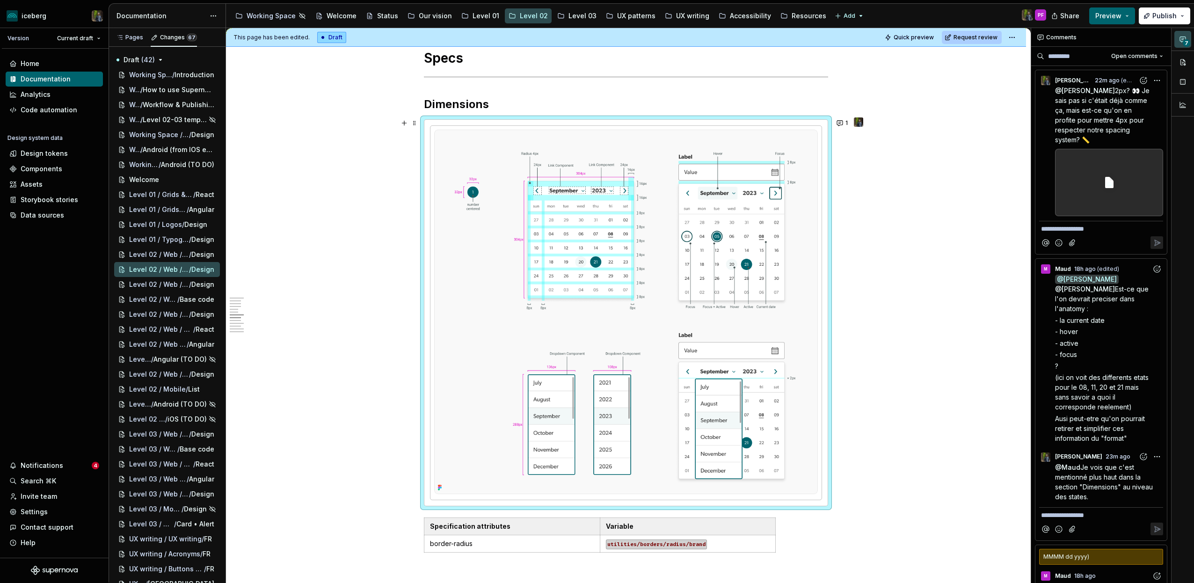
scroll to position [1247, 0]
click at [363, 162] on div "**********" at bounding box center [626, 430] width 800 height 3032
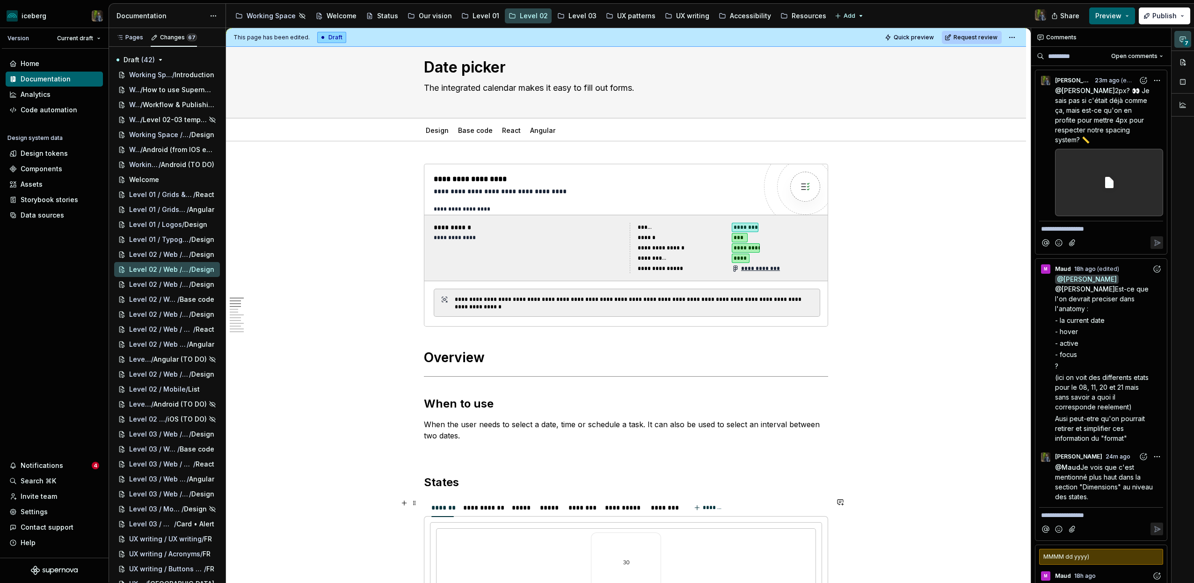
scroll to position [0, 0]
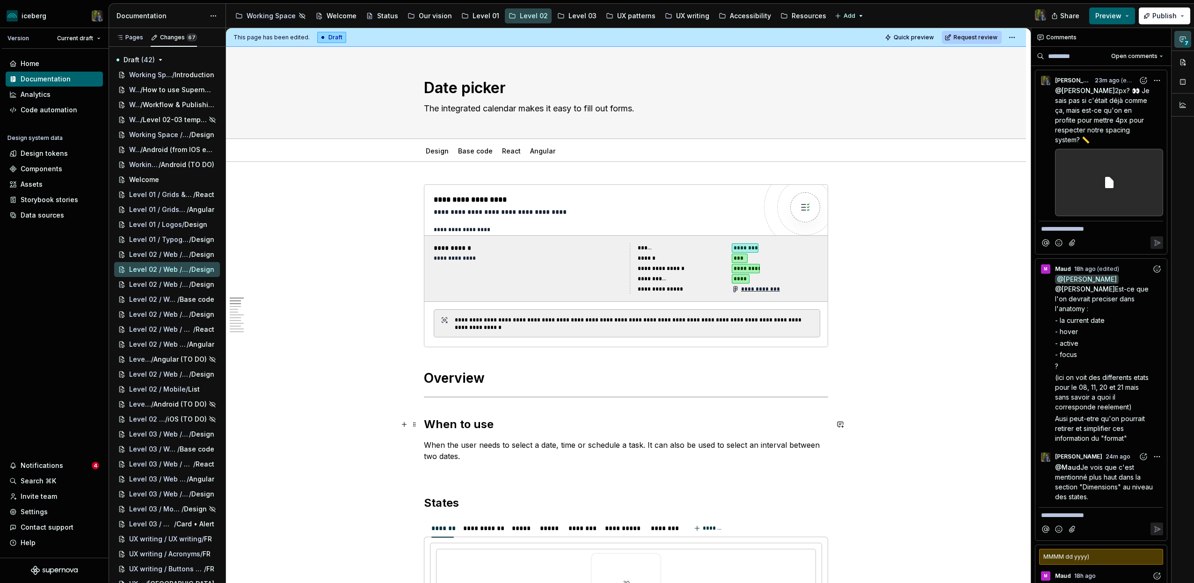
type textarea "*"
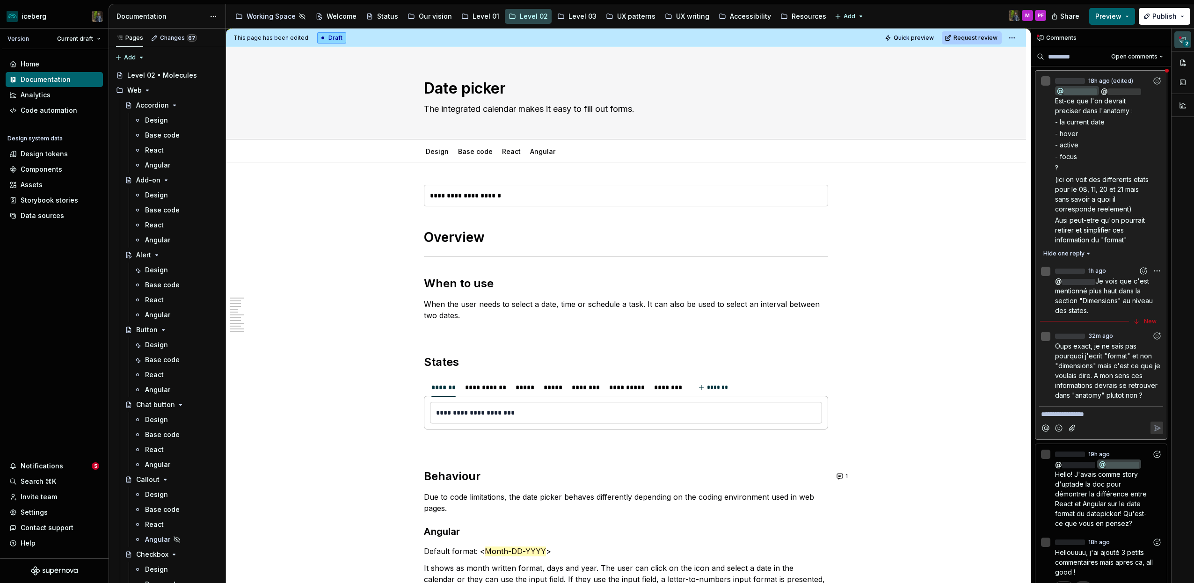
type textarea "*"
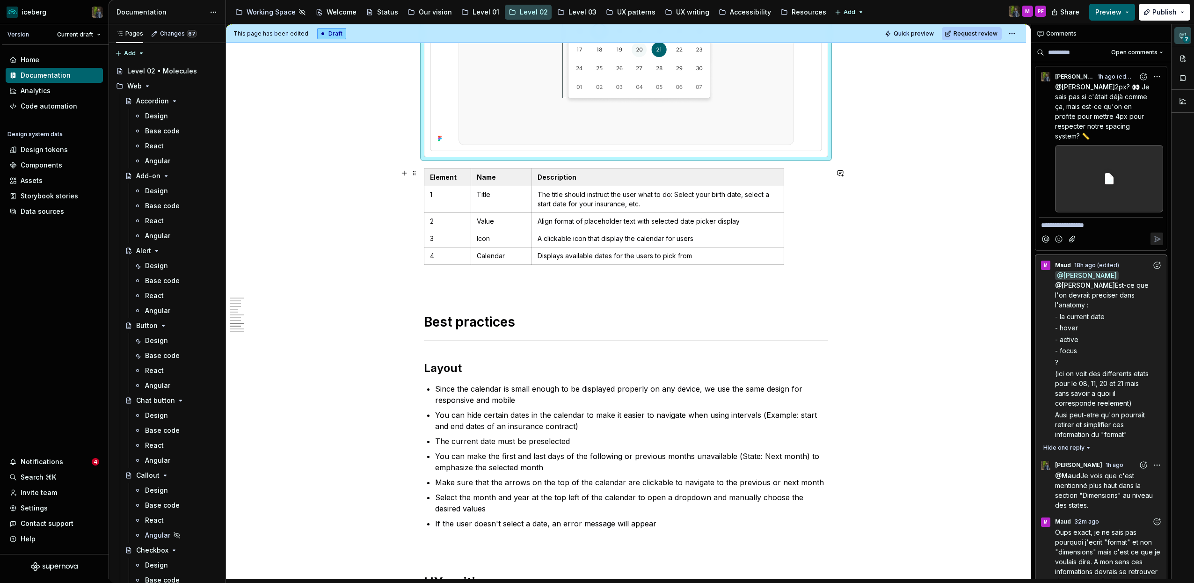
scroll to position [1720, 0]
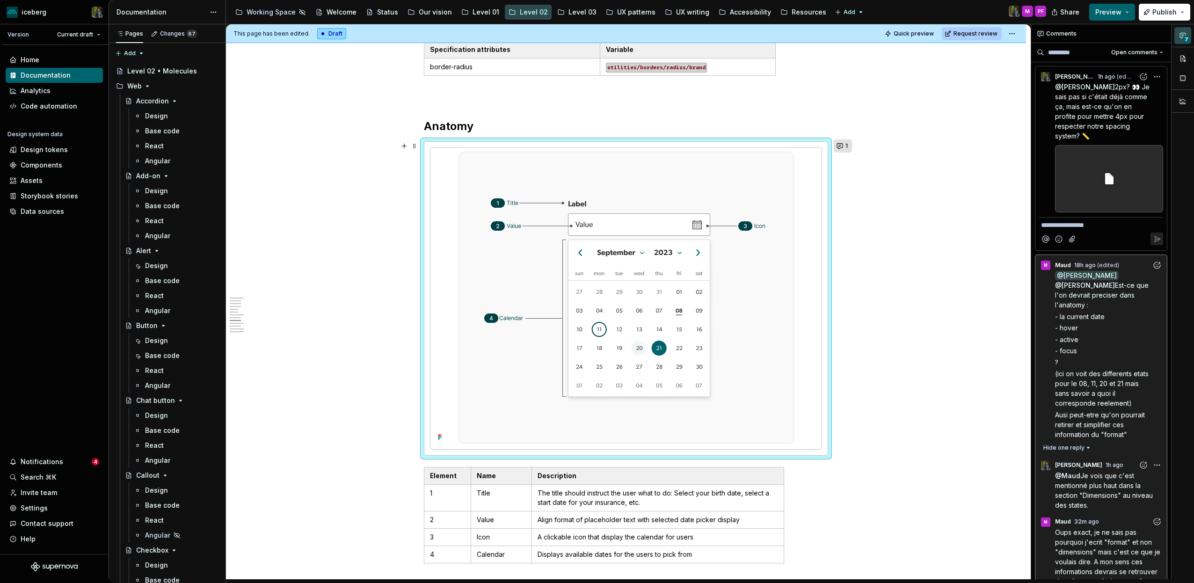
click at [847, 145] on button "1" at bounding box center [842, 145] width 18 height 13
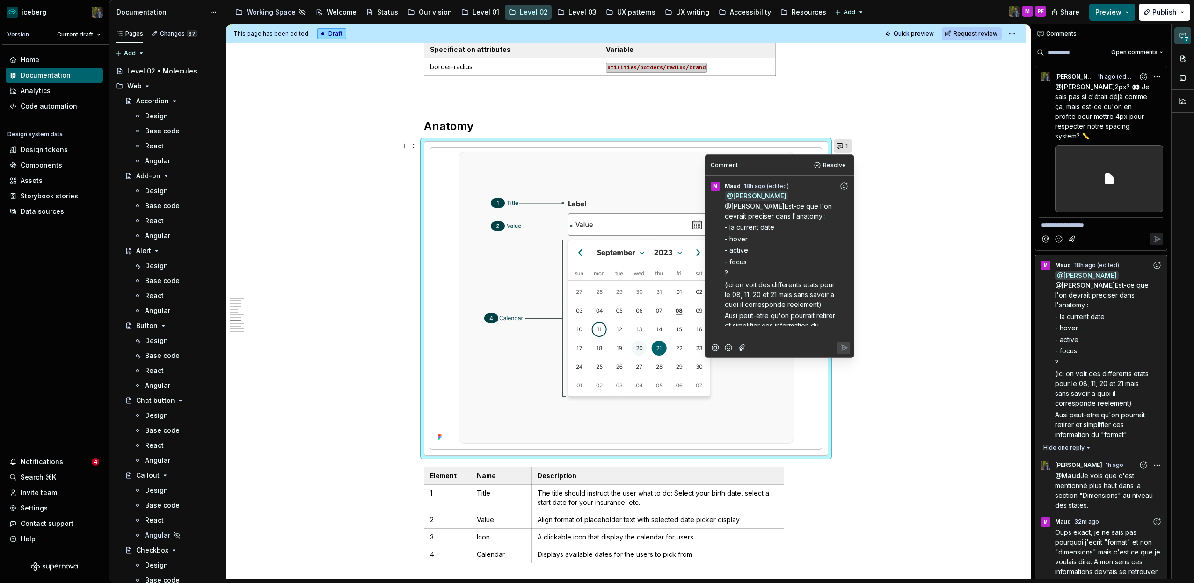
scroll to position [133, 0]
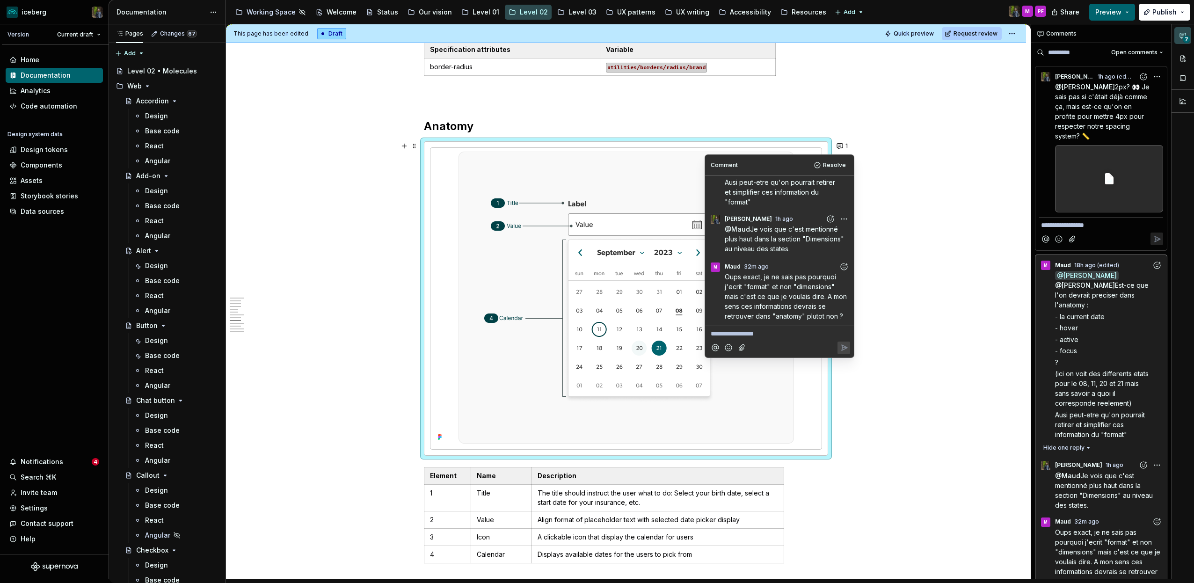
click at [773, 277] on span "Oups exact, je ne sais pas pourquoi j'ecrit "format" et non "dimensions" mais c…" at bounding box center [786, 296] width 124 height 47
click at [777, 328] on div "**********" at bounding box center [779, 332] width 141 height 13
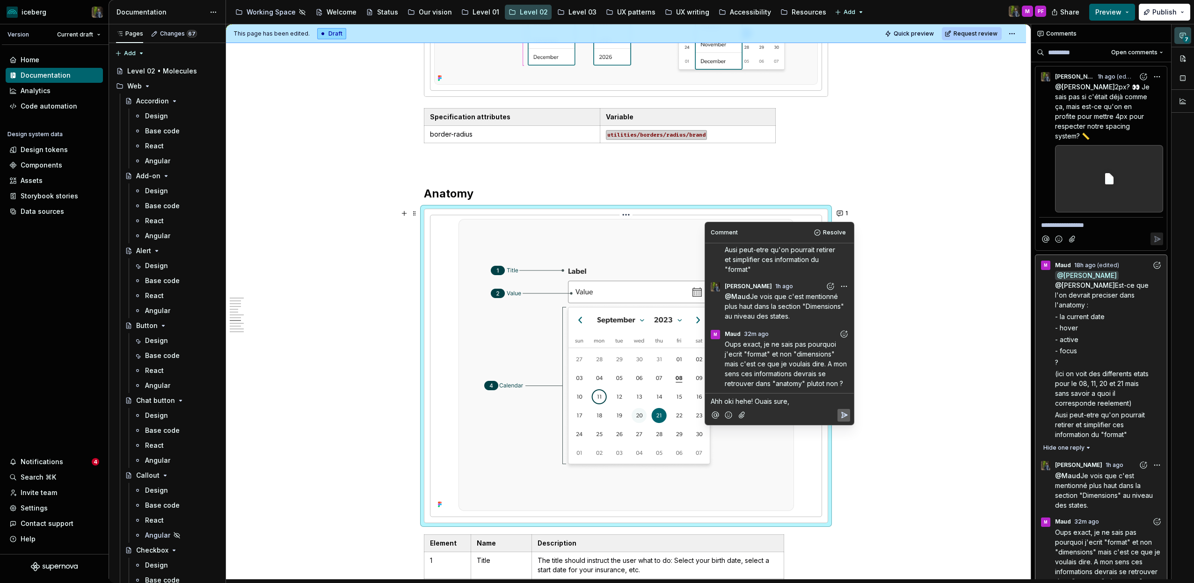
scroll to position [1651, 0]
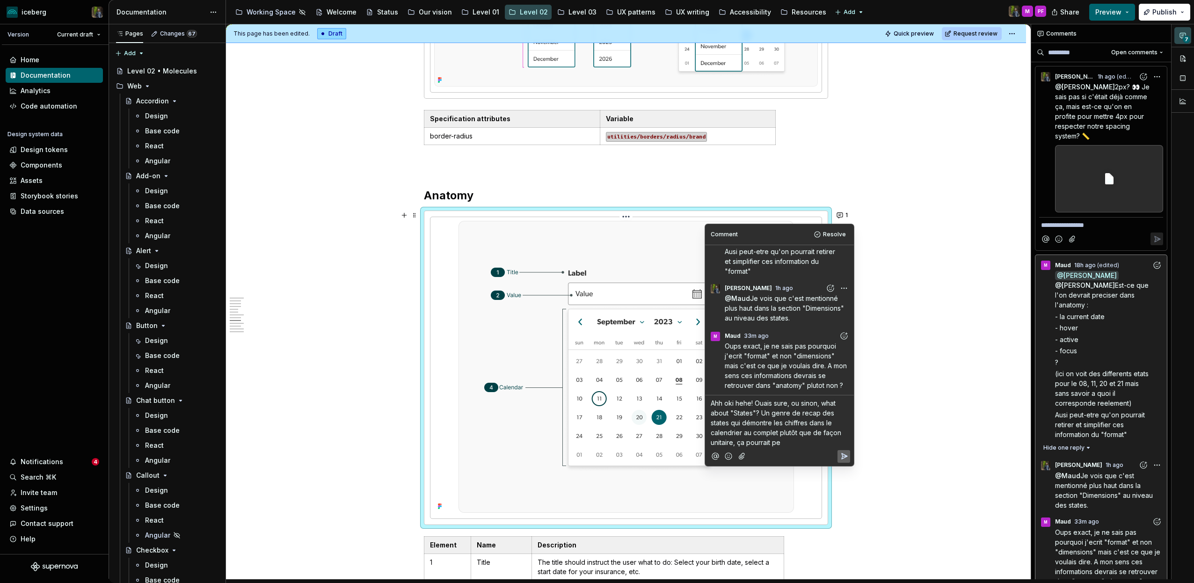
type textarea "*"
click at [730, 466] on icon "Add emoji" at bounding box center [728, 465] width 9 height 9
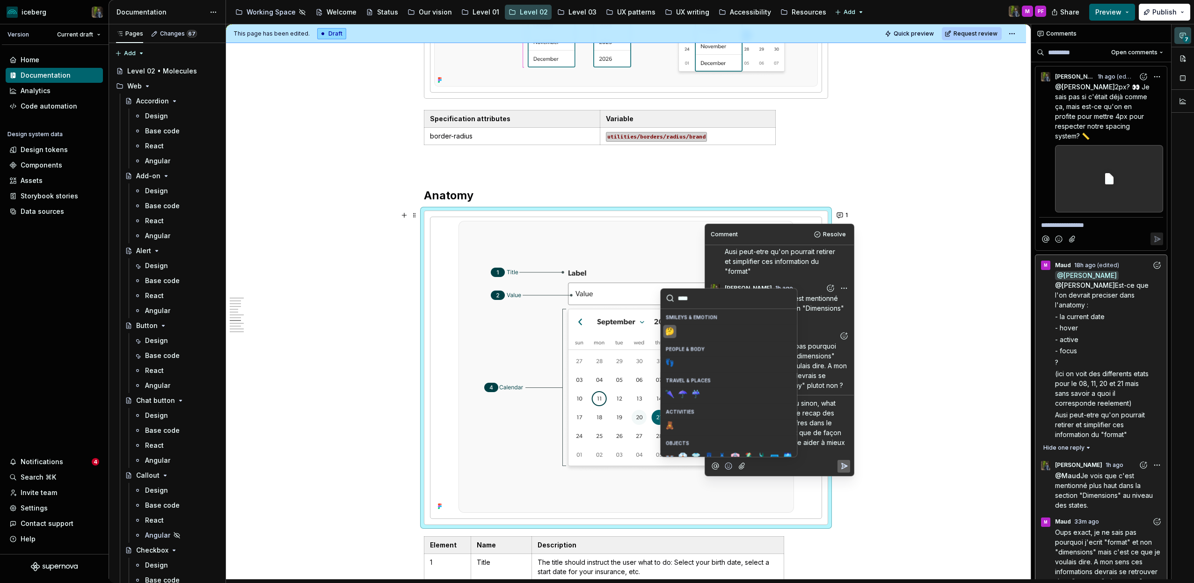
click at [670, 327] on span "🤔" at bounding box center [669, 330] width 7 height 9
type input "****"
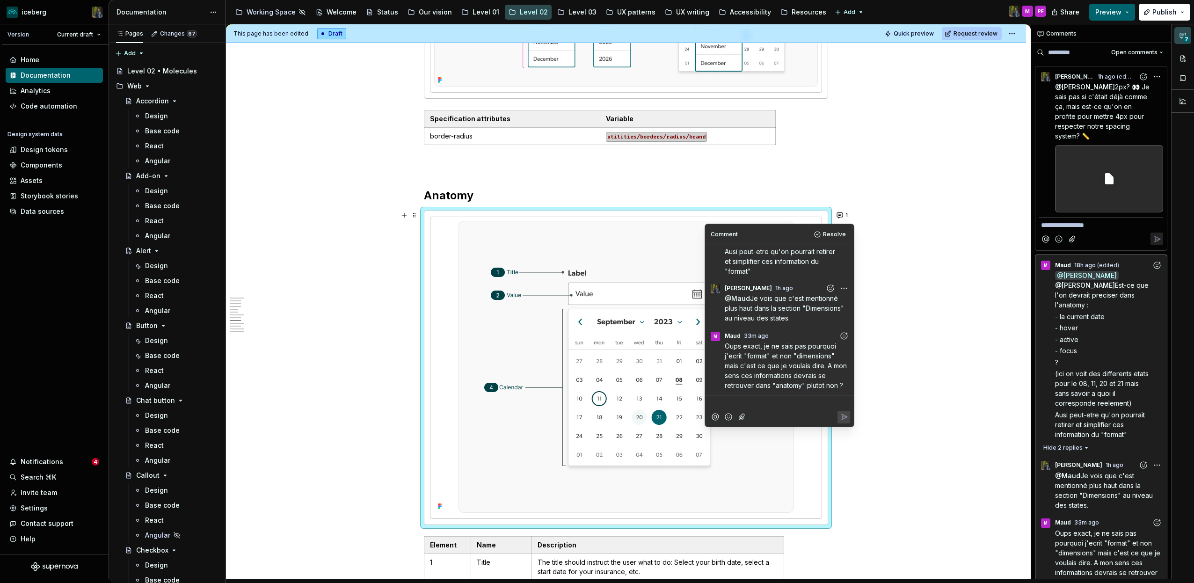
scroll to position [210, 0]
click at [911, 253] on div "**********" at bounding box center [628, 301] width 804 height 555
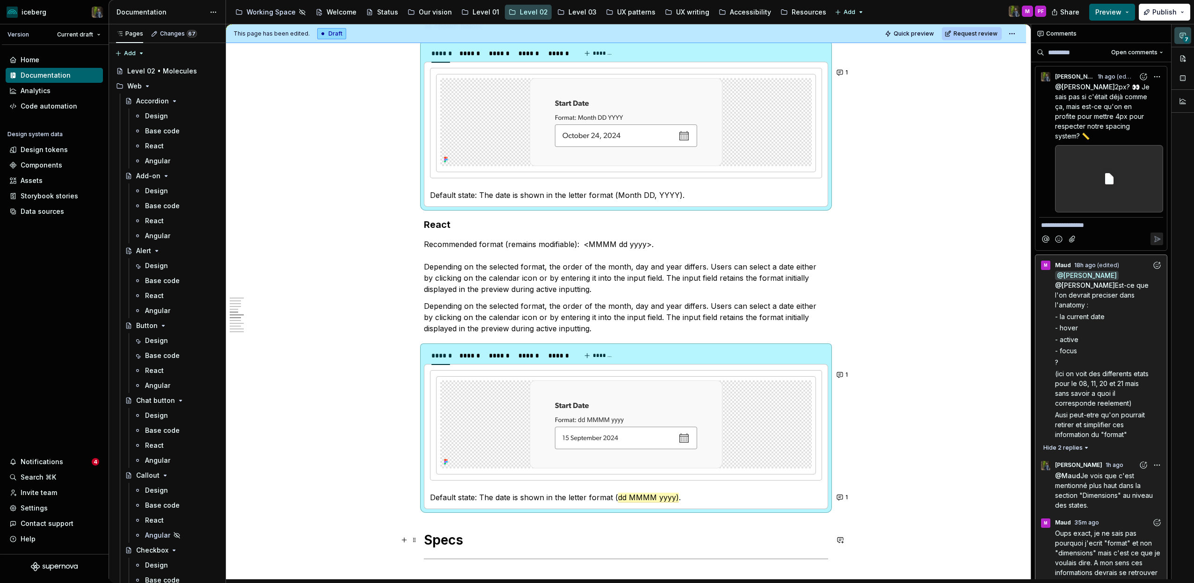
scroll to position [735, 0]
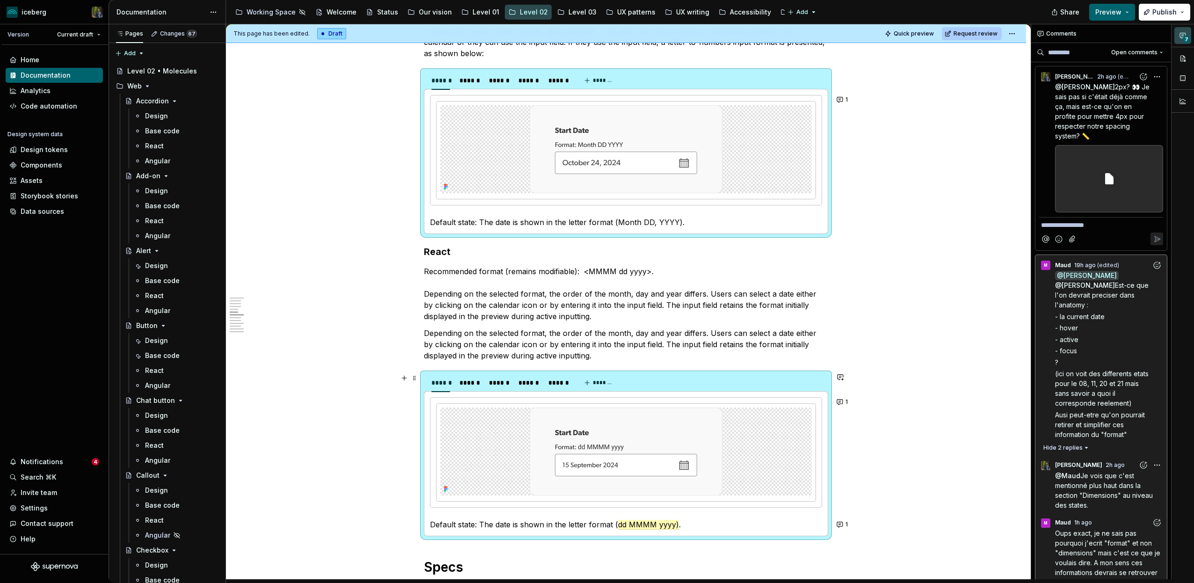
type textarea "*"
